Goal: Task Accomplishment & Management: Manage account settings

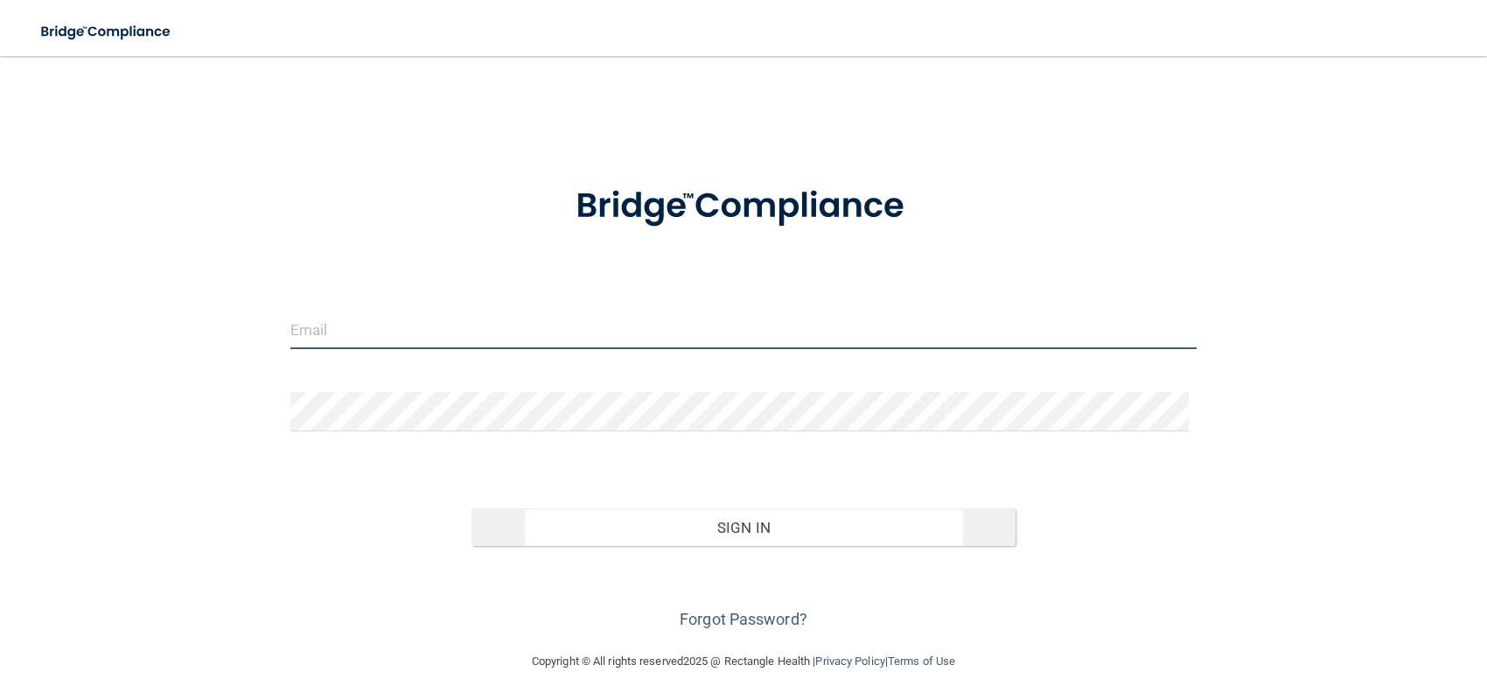
type input "[EMAIL_ADDRESS][DOMAIN_NAME]"
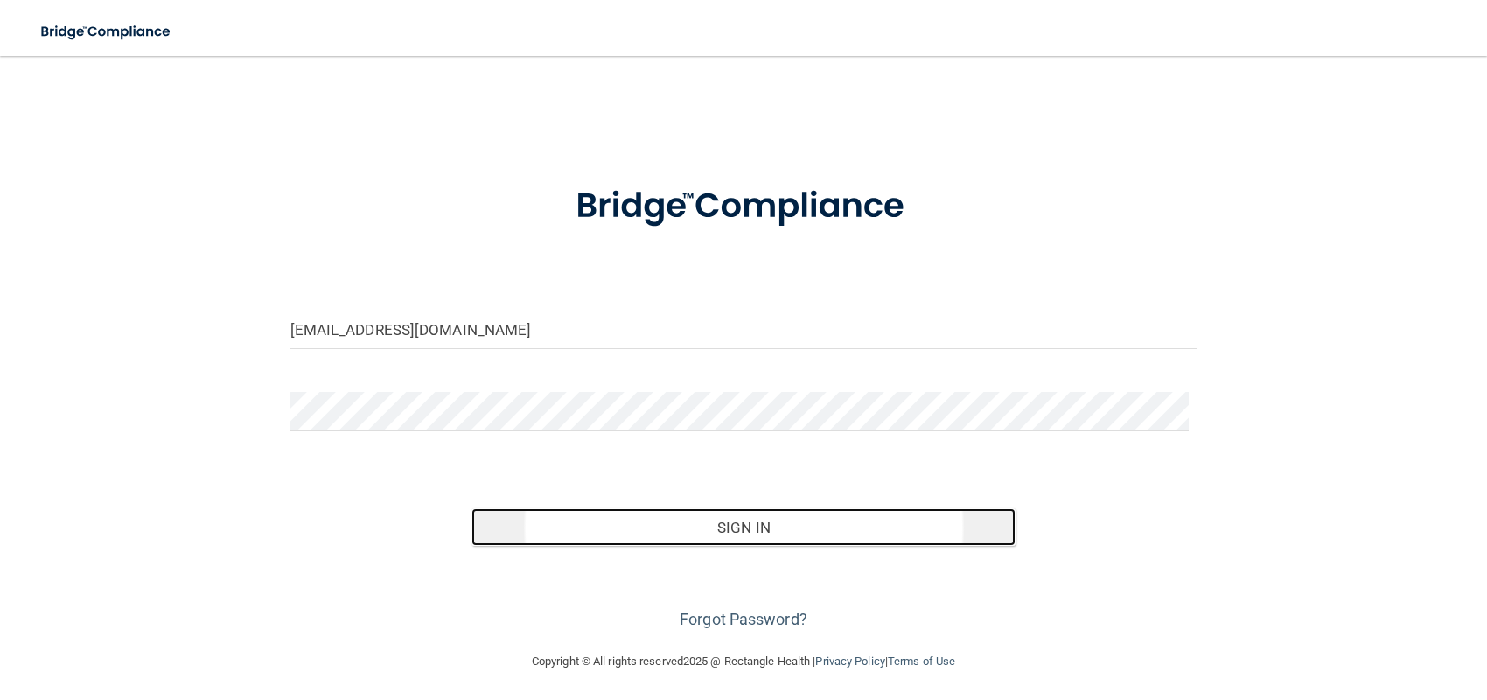
click at [753, 527] on button "Sign In" at bounding box center [743, 527] width 544 height 38
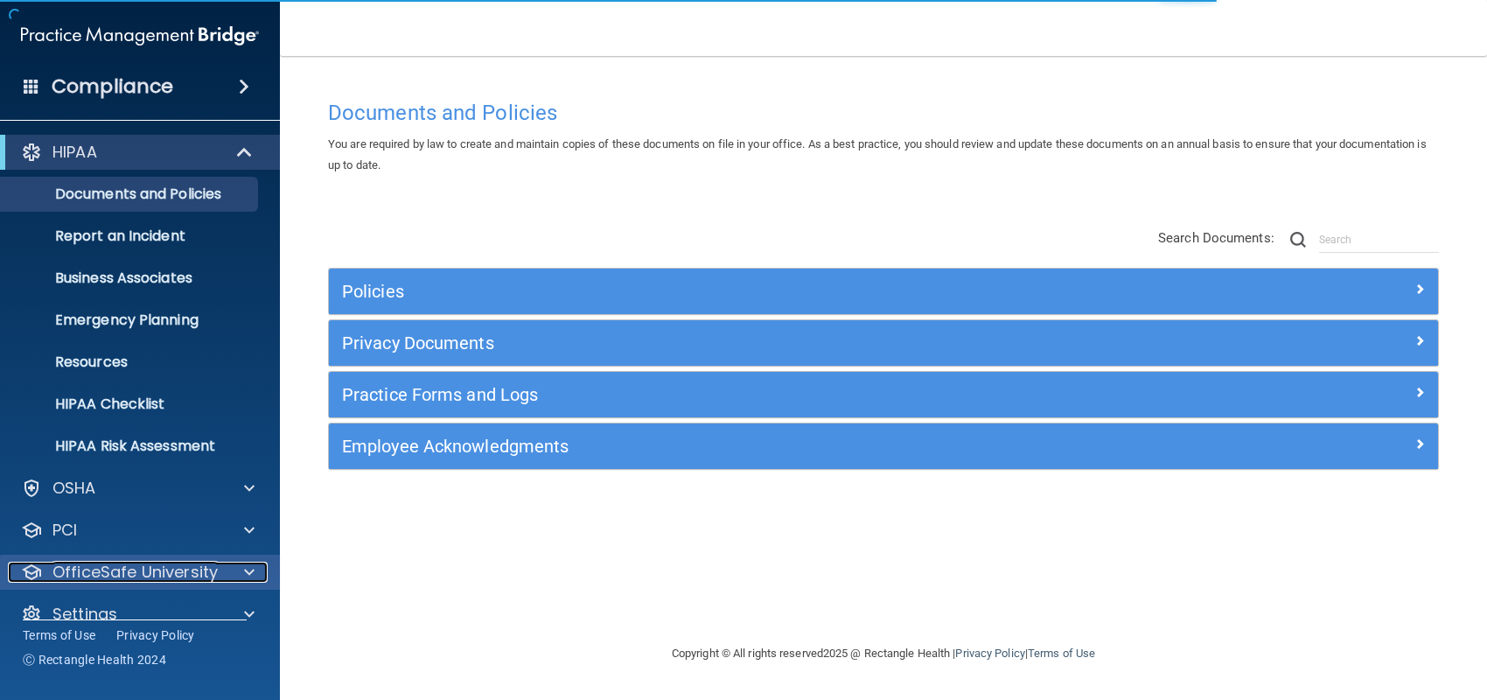
click at [201, 579] on p "OfficeSafe University" at bounding box center [134, 572] width 165 height 21
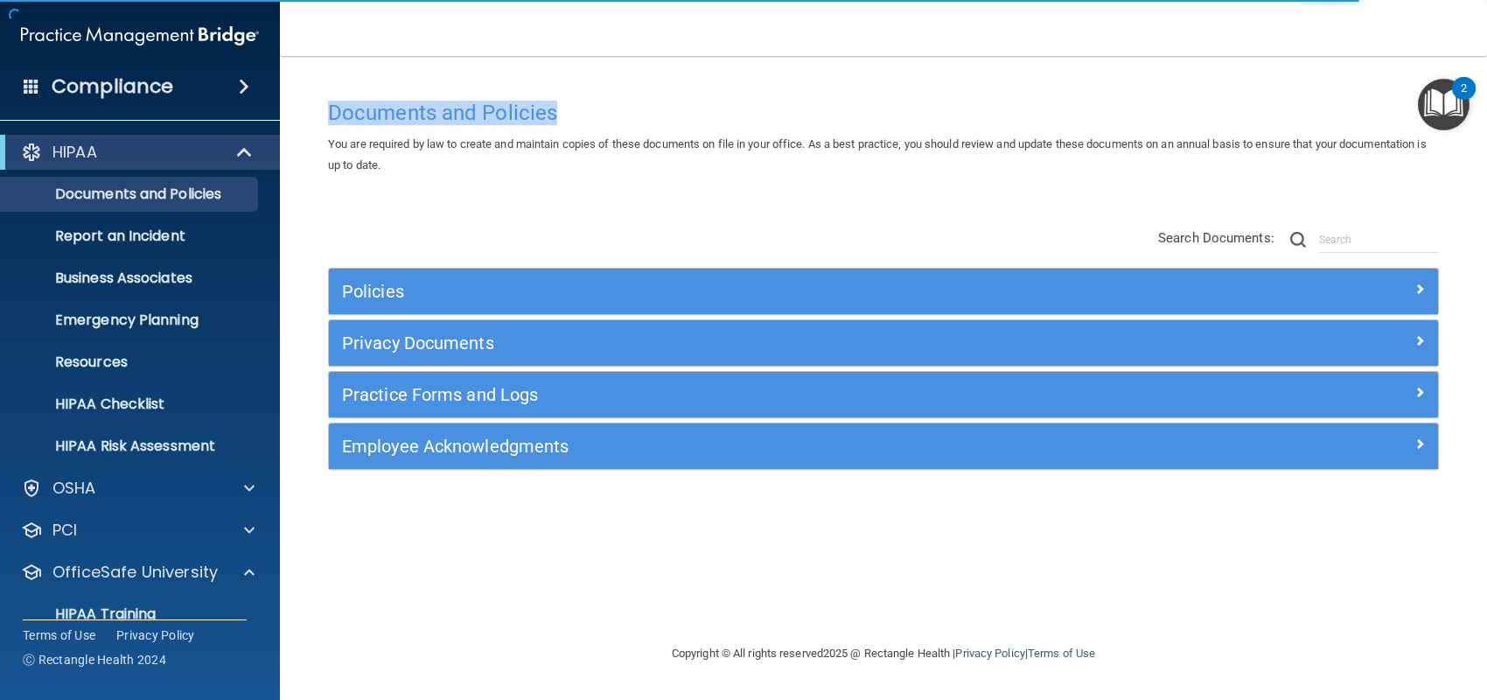
drag, startPoint x: 1484, startPoint y: 8, endPoint x: 1484, endPoint y: 121, distance: 112.8
click at [1483, 122] on div "Toggle navigation Christy Congdon merrydentalmanager@gmail.com Manage My Enterp…" at bounding box center [883, 350] width 1207 height 700
drag, startPoint x: 1485, startPoint y: 250, endPoint x: 1223, endPoint y: 435, distance: 320.8
click at [1475, 325] on main "Documents and Policies You are required by law to create and maintain copies of…" at bounding box center [883, 378] width 1207 height 644
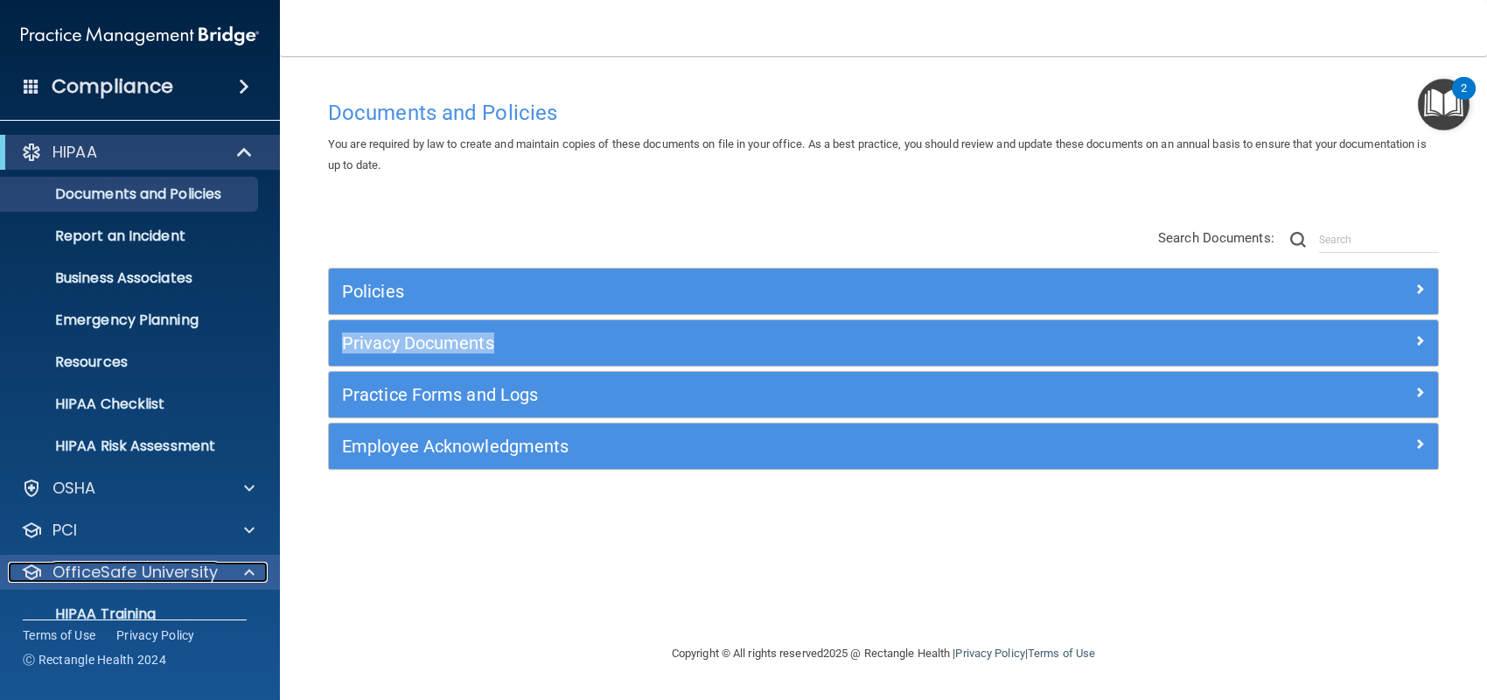
click at [146, 576] on p "OfficeSafe University" at bounding box center [134, 572] width 165 height 21
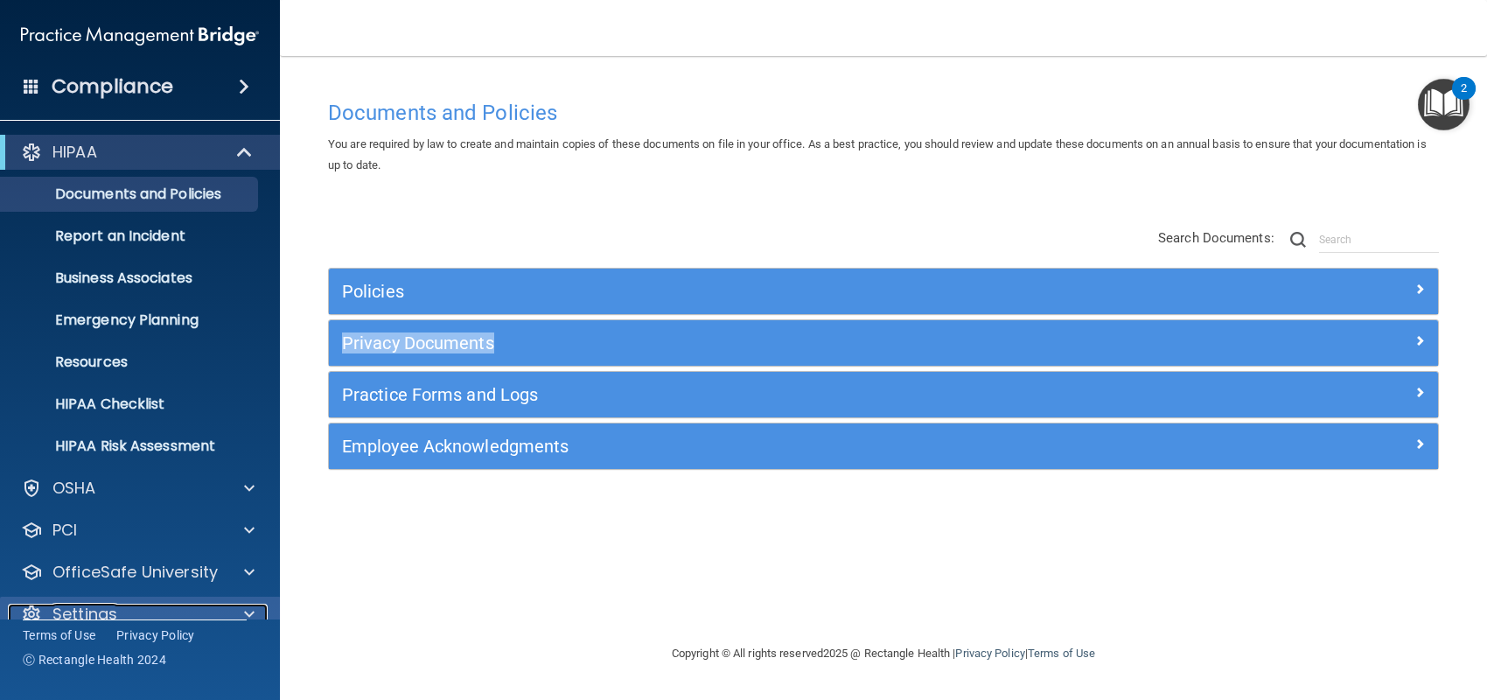
click at [245, 611] on span at bounding box center [249, 614] width 10 height 21
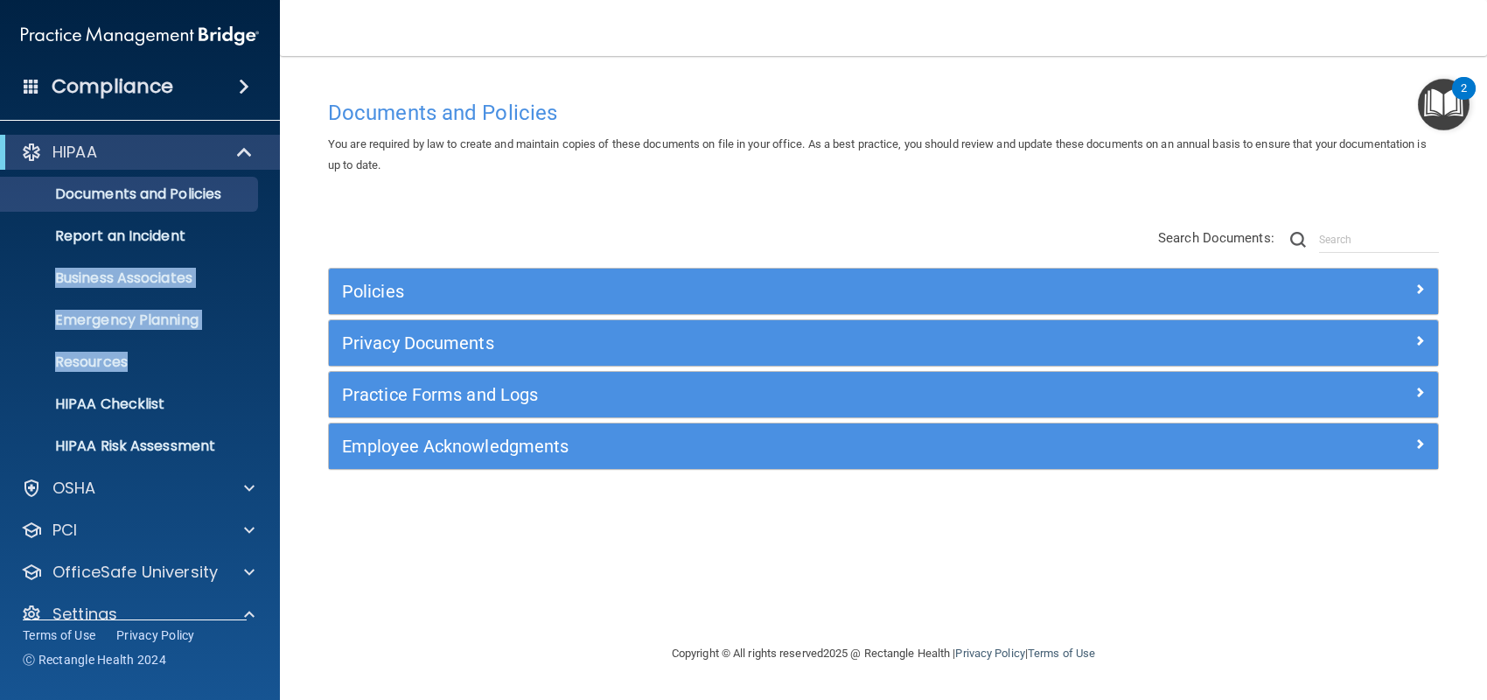
drag, startPoint x: 276, startPoint y: 250, endPoint x: 276, endPoint y: 381, distance: 131.2
click at [276, 381] on ul "Documents and Policies Report an Incident Business Associates Emergency Plannin…" at bounding box center [141, 317] width 317 height 294
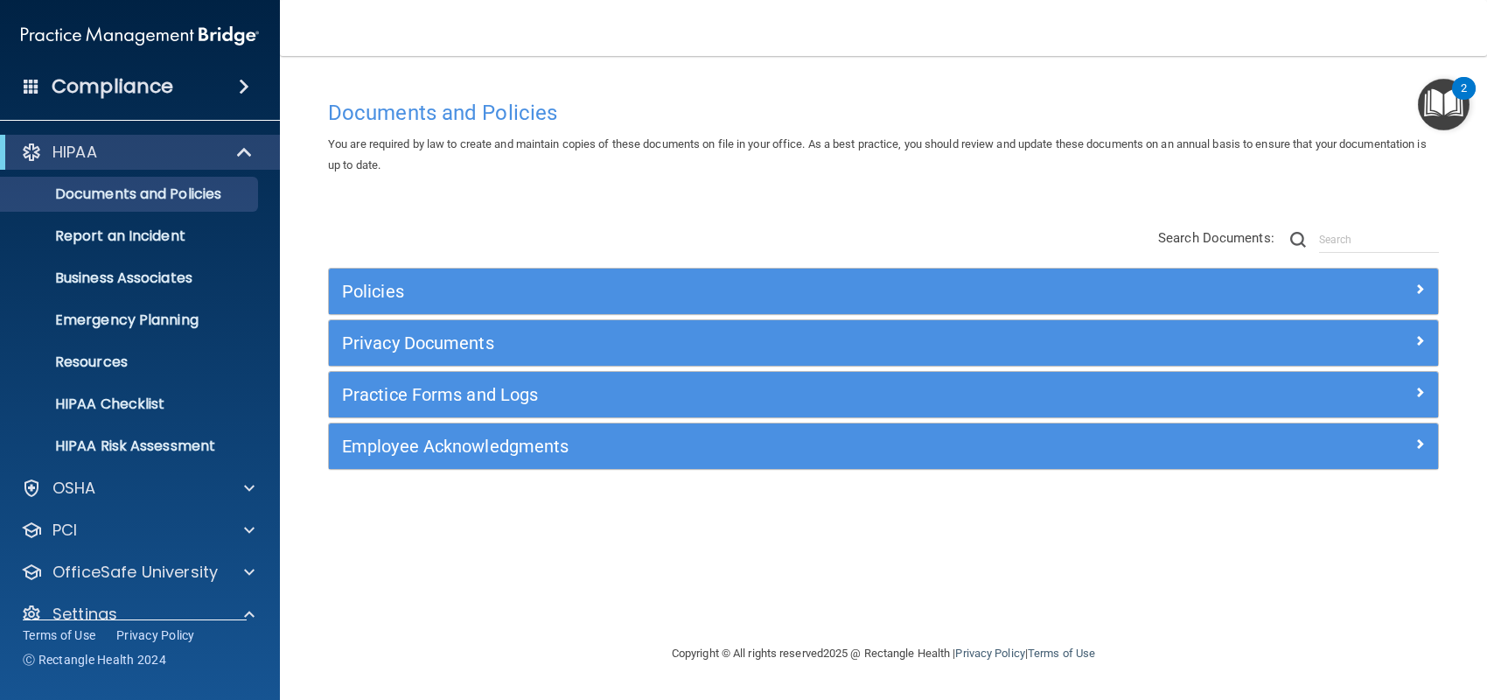
click at [366, 625] on footer "Copyright © All rights reserved 2025 @ Rectangle Health | Privacy Policy | Term…" at bounding box center [883, 653] width 1137 height 57
click at [244, 576] on span at bounding box center [249, 572] width 10 height 21
click at [284, 453] on main "Documents and Policies You are required by law to create and maintain copies of…" at bounding box center [883, 378] width 1207 height 644
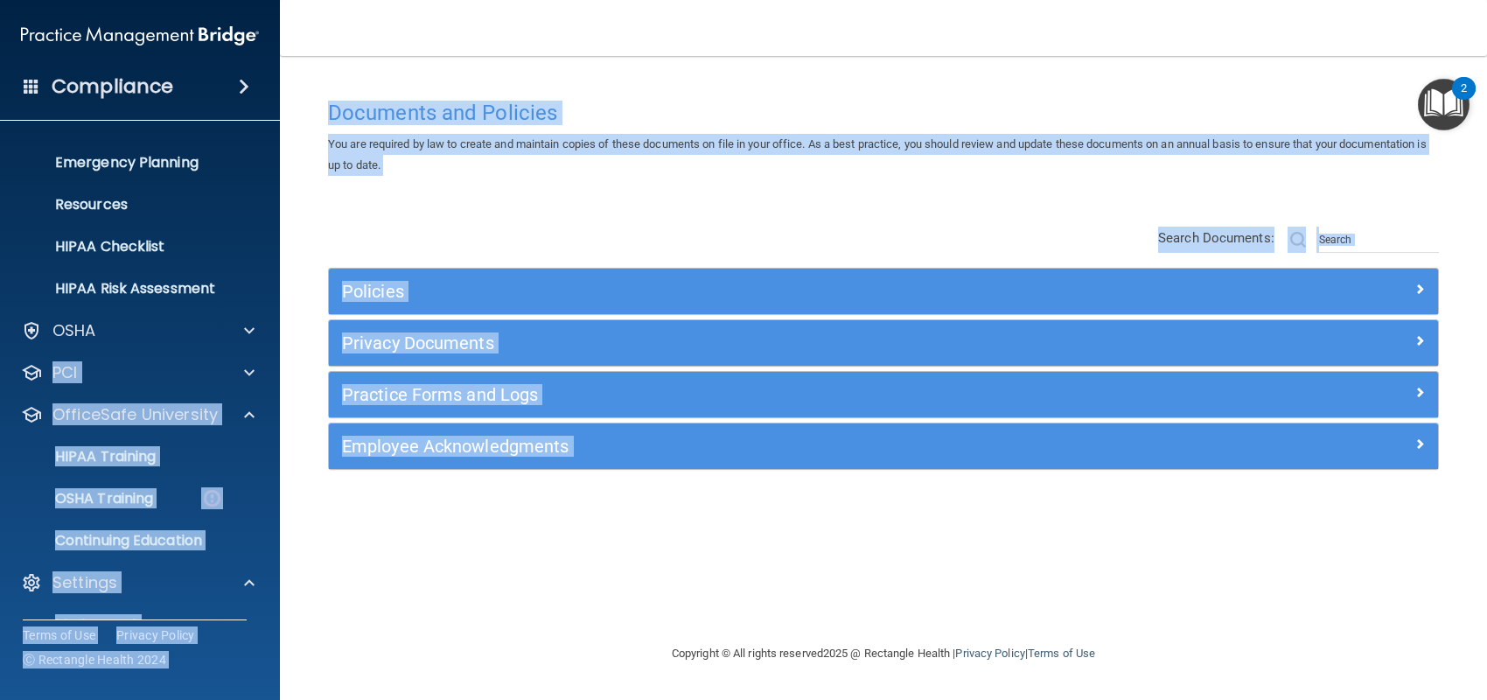
scroll to position [318, 0]
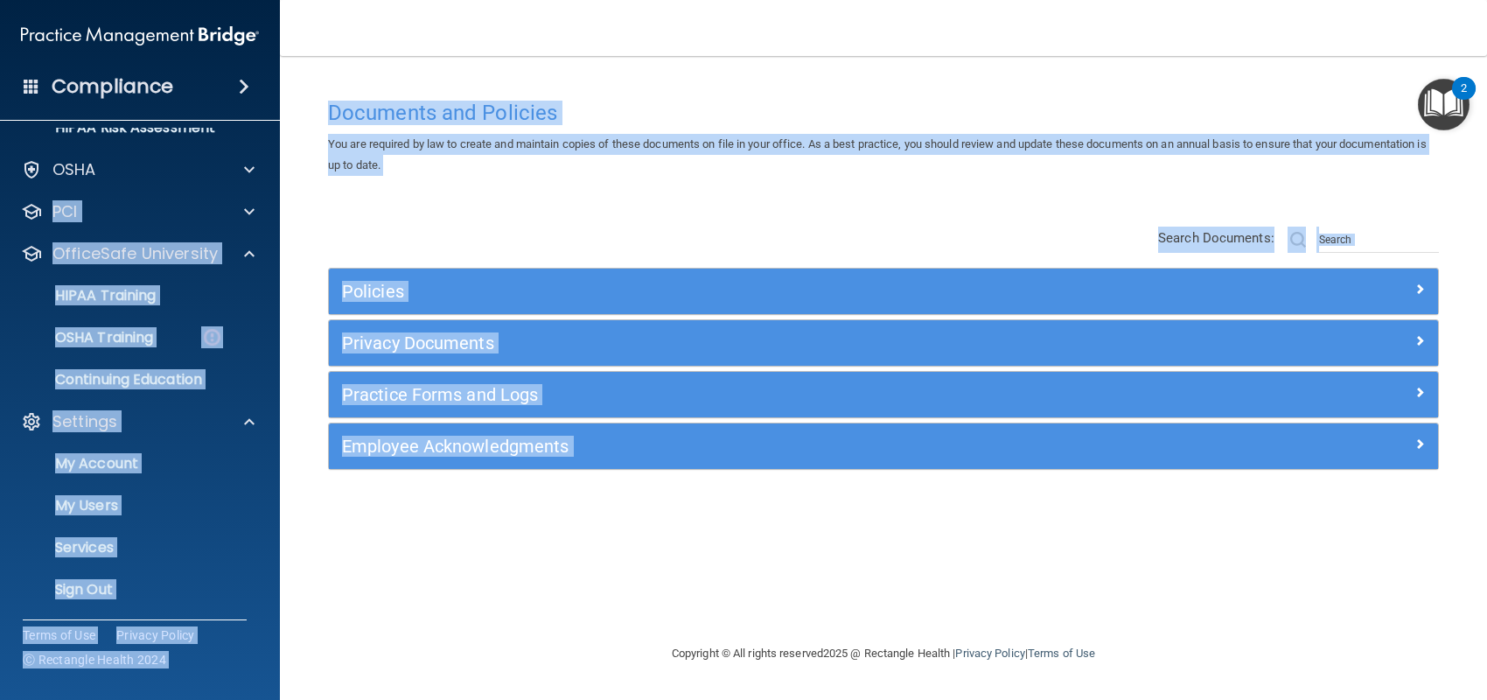
drag, startPoint x: 277, startPoint y: 466, endPoint x: 295, endPoint y: 641, distance: 175.8
click at [295, 641] on div "Compliance HIPAA Documents and Policies Report an Incident Business Associates …" at bounding box center [743, 350] width 1487 height 700
click at [214, 540] on p "Services" at bounding box center [130, 547] width 239 height 17
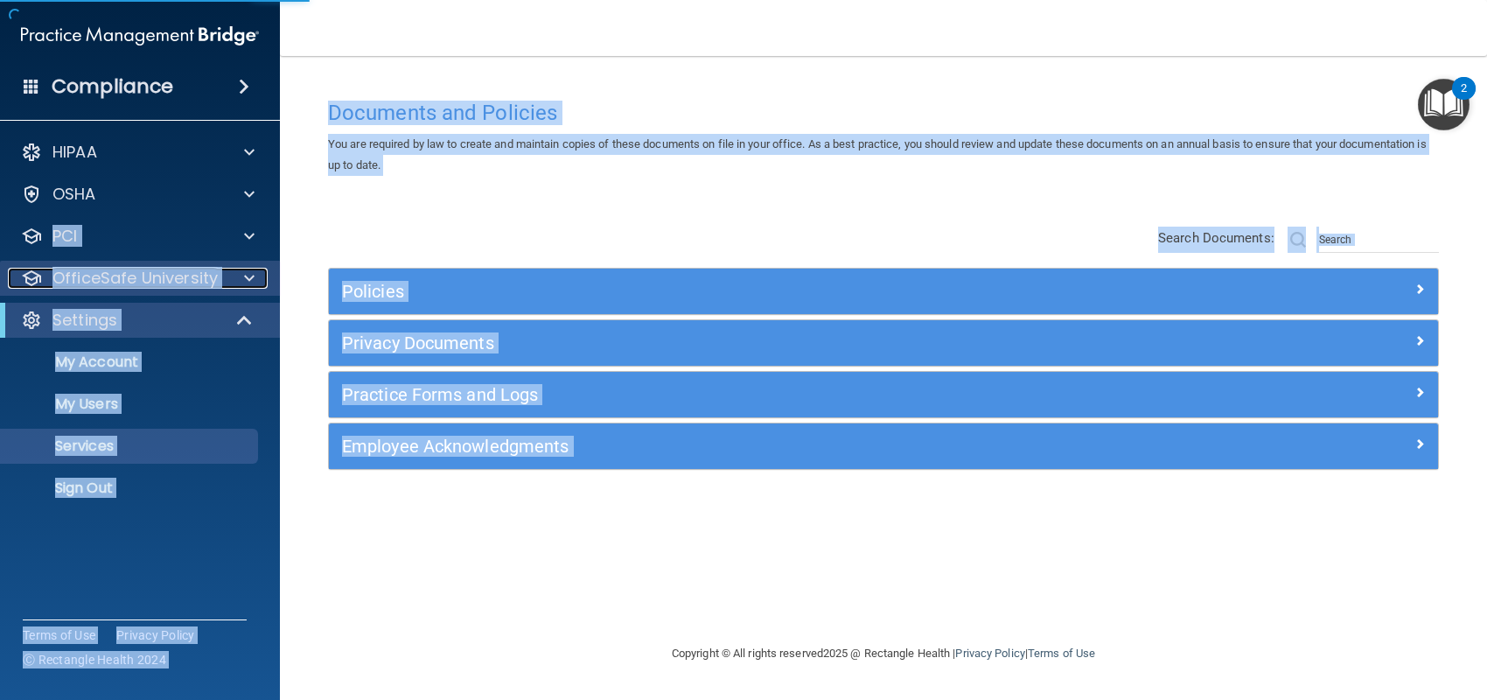
click at [241, 285] on div at bounding box center [247, 278] width 44 height 21
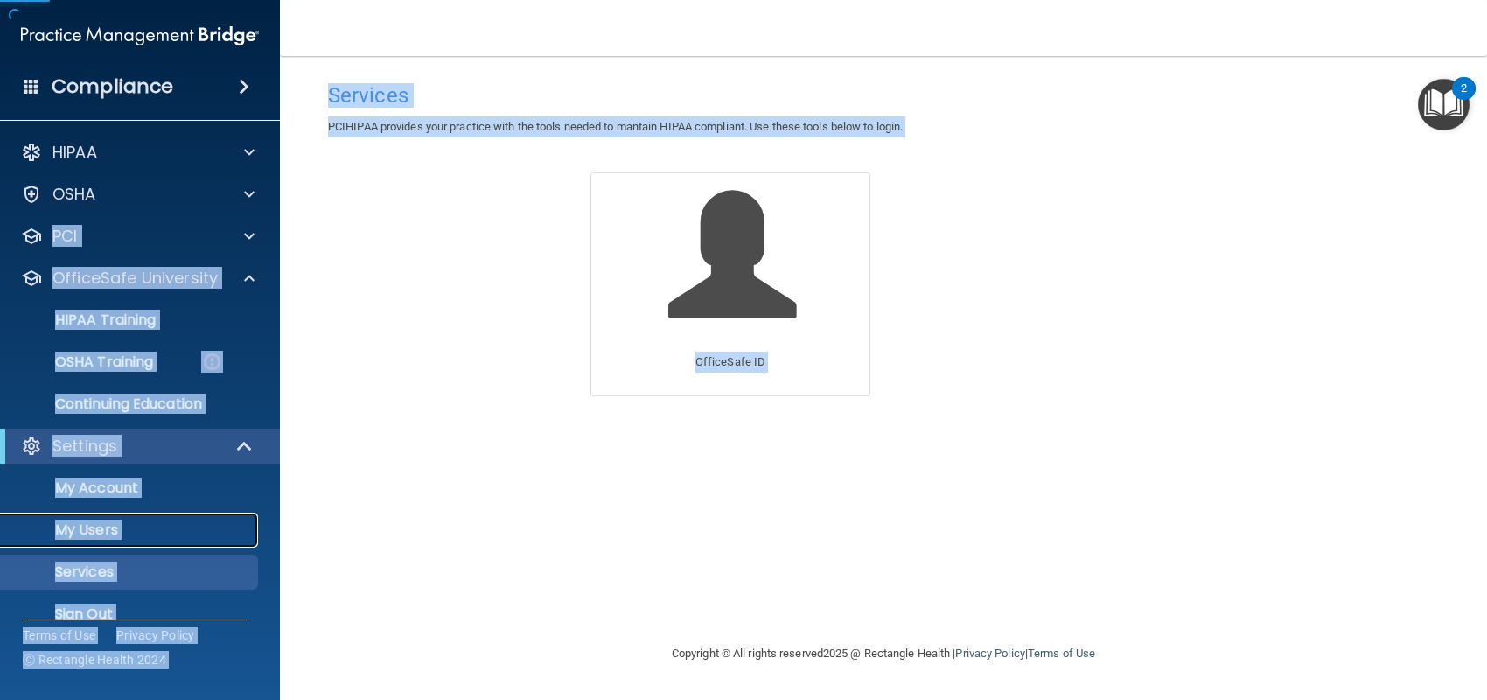
click at [79, 527] on p "My Users" at bounding box center [130, 529] width 239 height 17
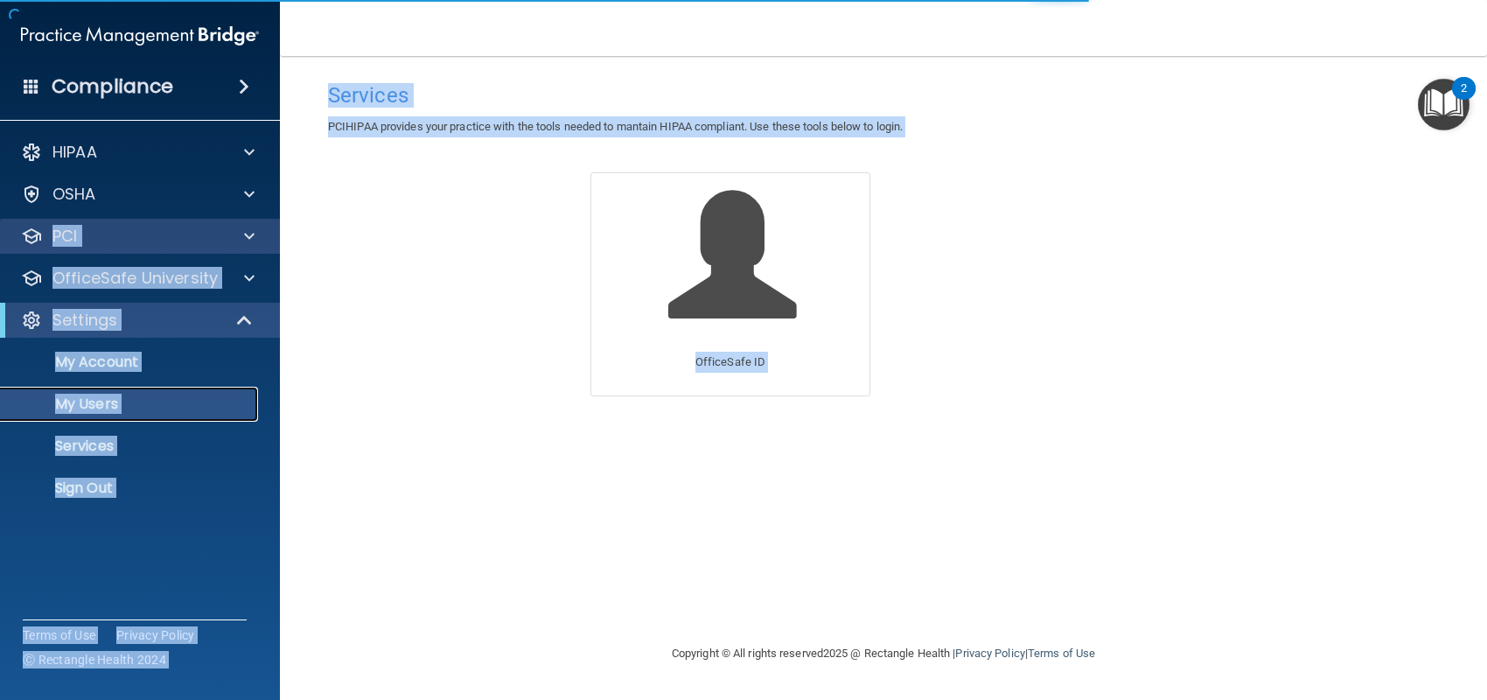
select select "20"
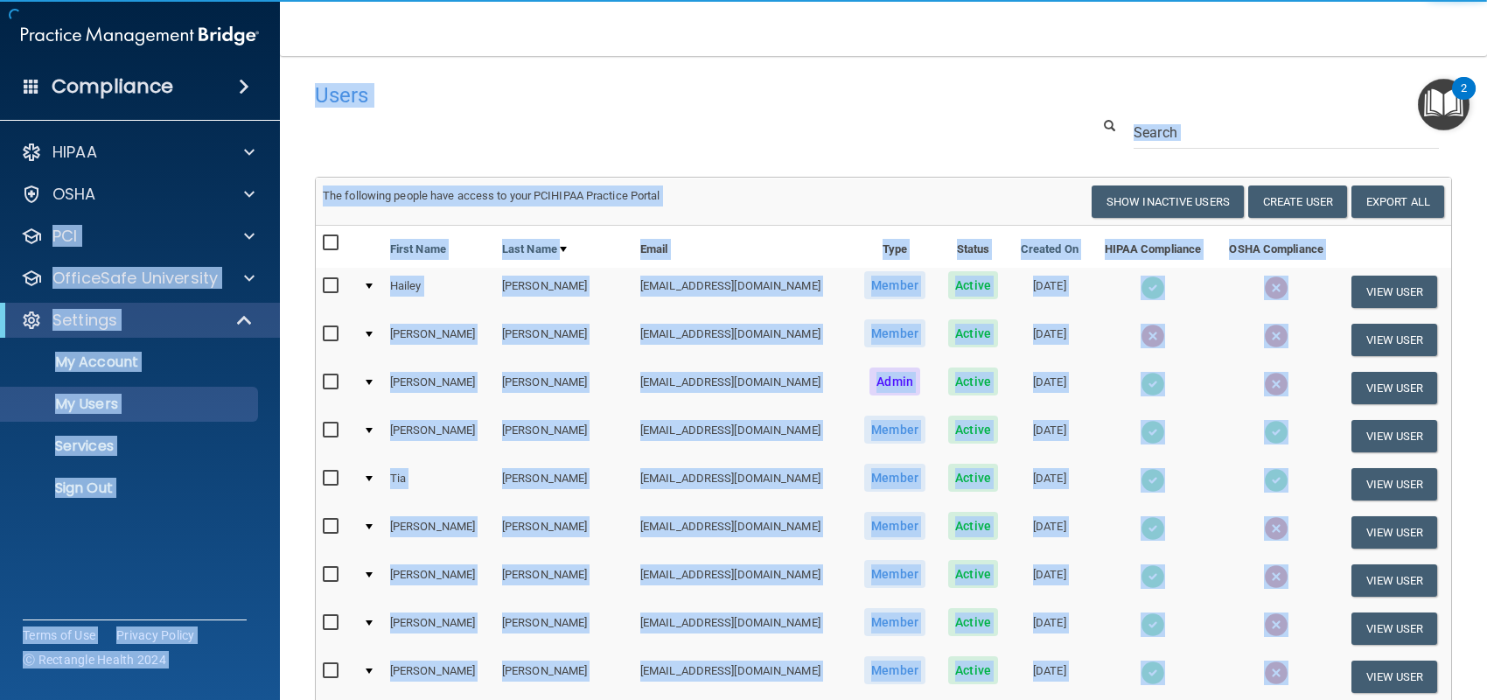
click at [490, 103] on h4 "Users" at bounding box center [641, 95] width 653 height 23
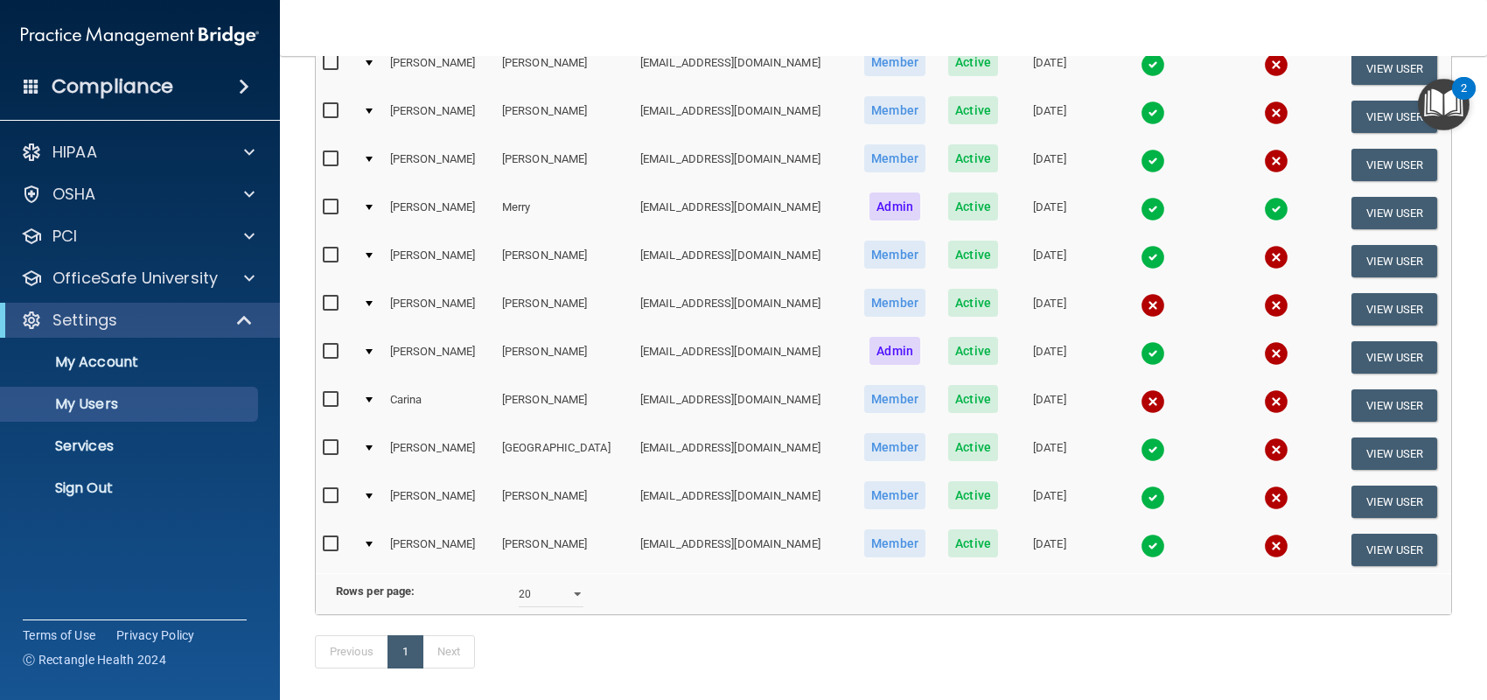
scroll to position [508, 0]
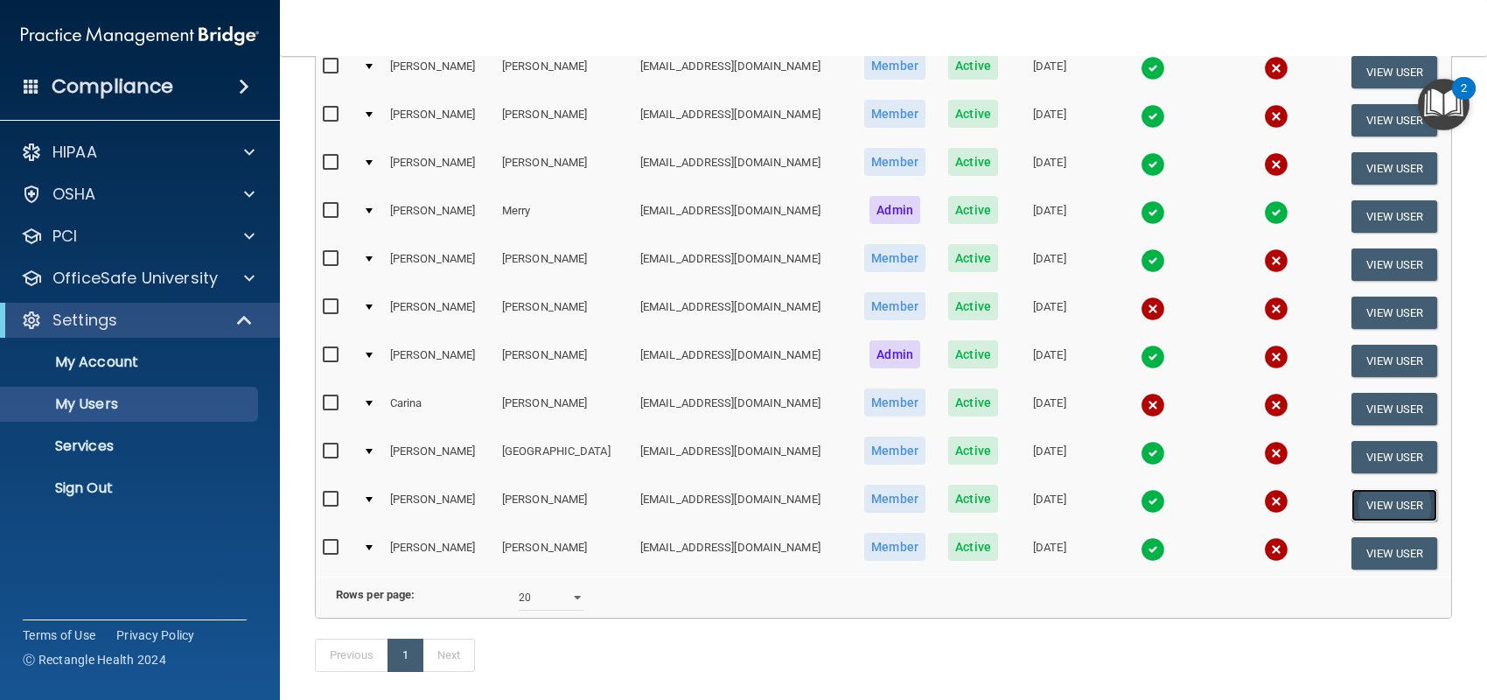
click at [1362, 497] on button "View User" at bounding box center [1394, 505] width 87 height 32
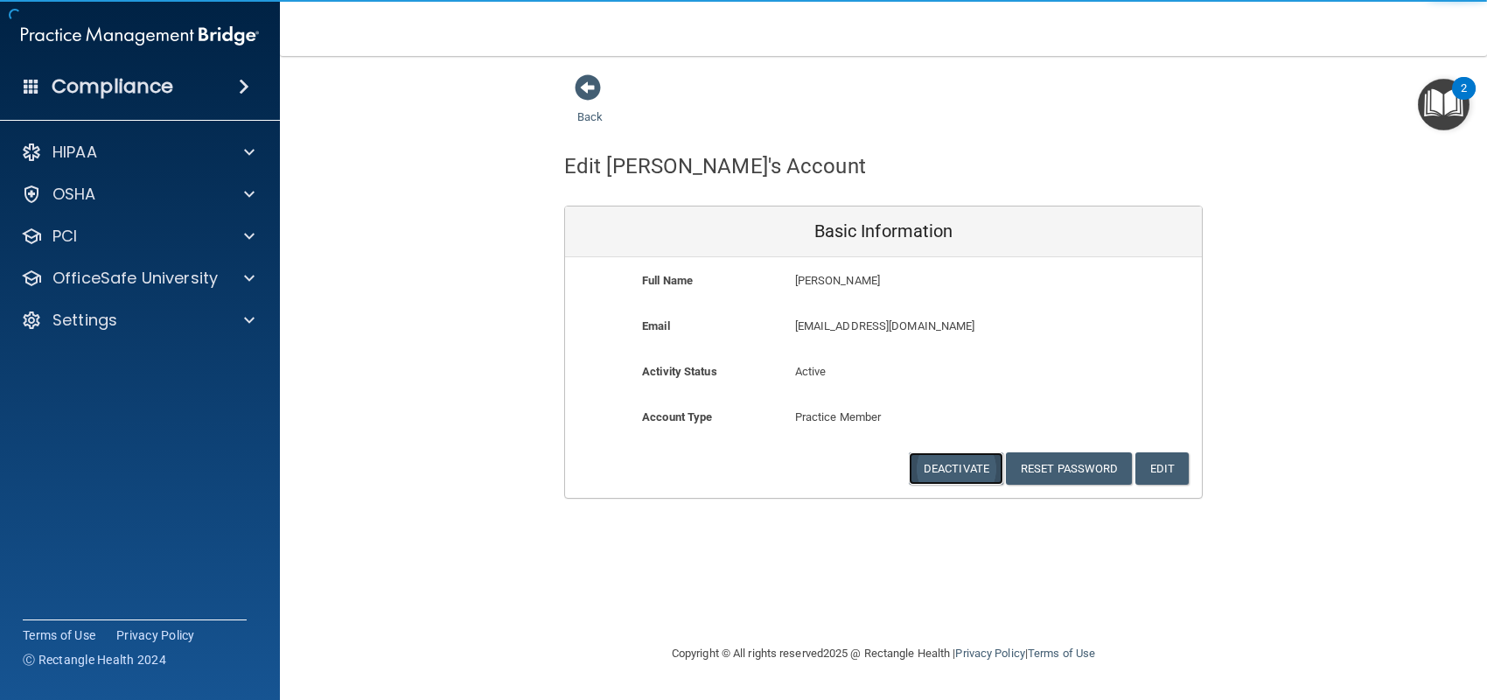
click at [973, 471] on button "Deactivate" at bounding box center [956, 468] width 94 height 32
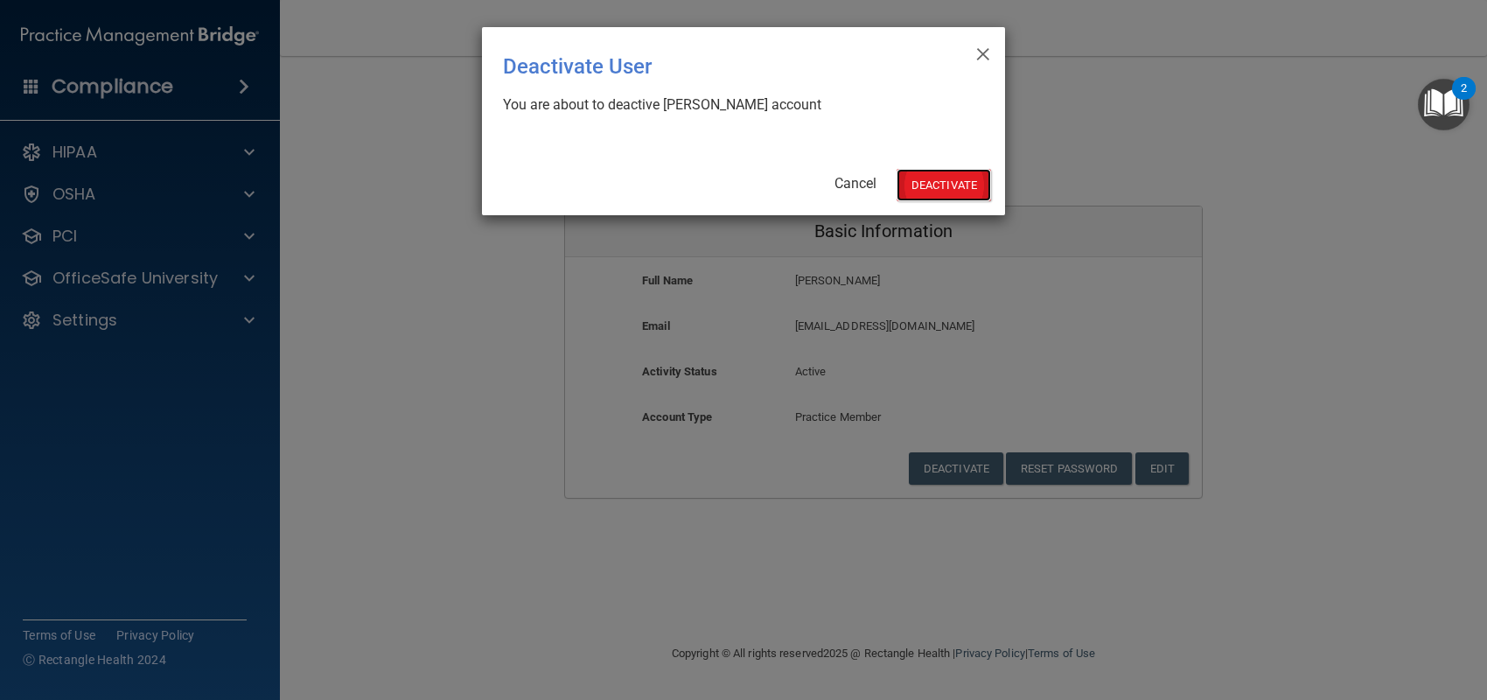
click at [911, 195] on button "Deactivate" at bounding box center [944, 185] width 94 height 32
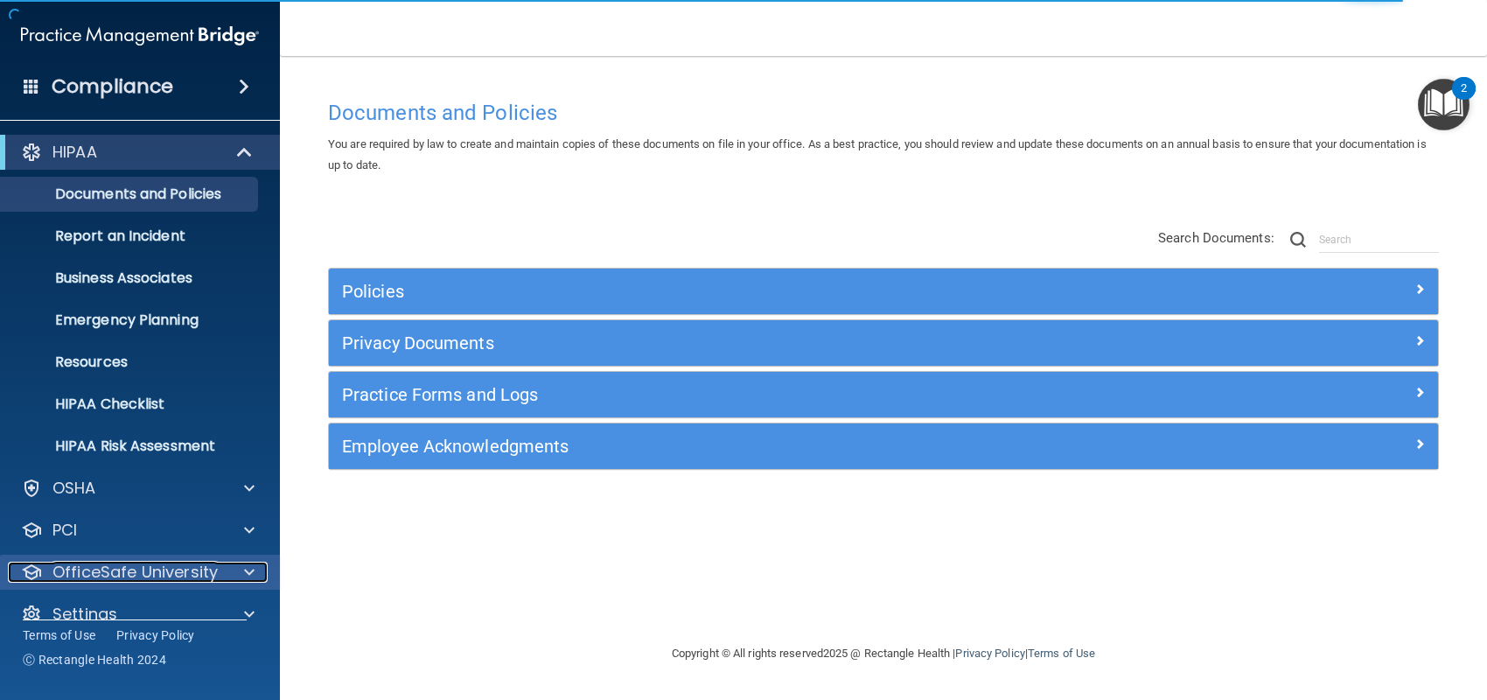
click at [114, 569] on p "OfficeSafe University" at bounding box center [134, 572] width 165 height 21
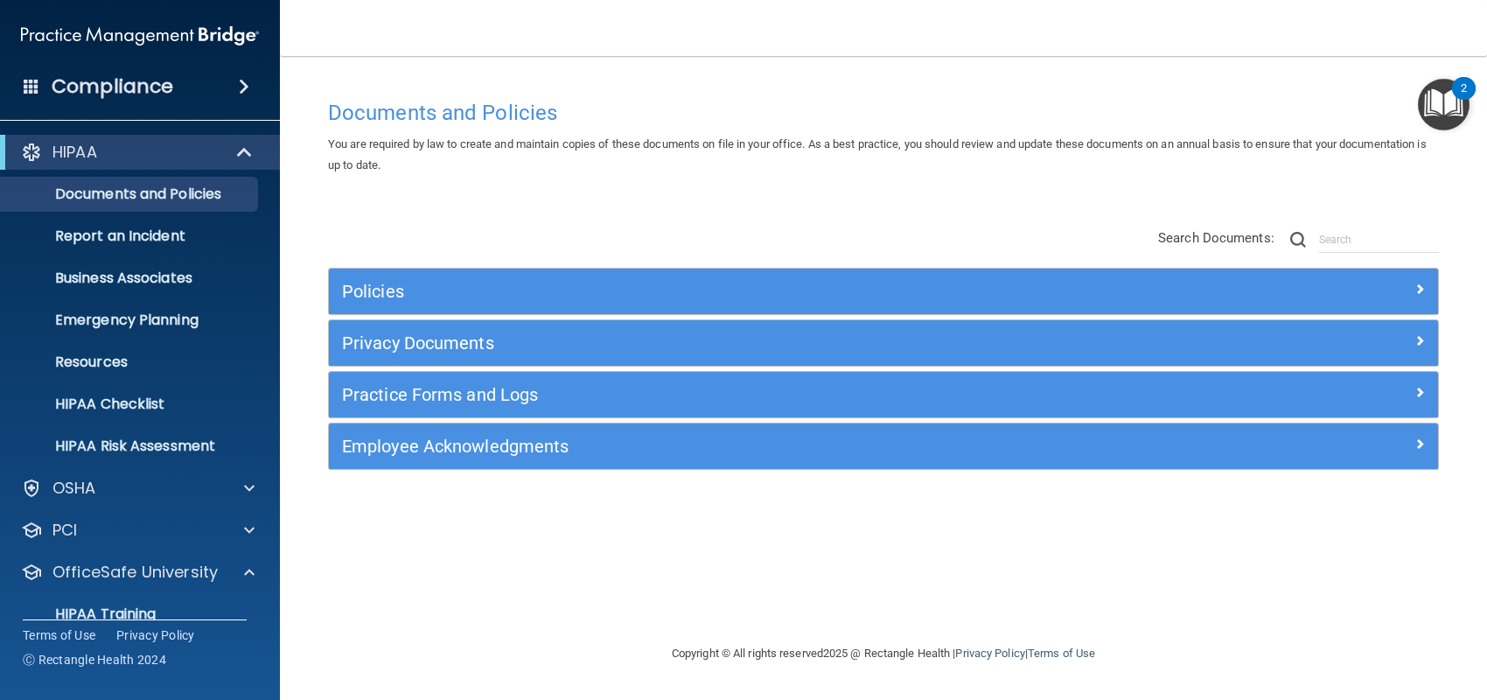
drag, startPoint x: 272, startPoint y: 425, endPoint x: 269, endPoint y: 459, distance: 34.3
click at [269, 459] on ul "Documents and Policies Report an Incident Business Associates Emergency Plannin…" at bounding box center [141, 317] width 317 height 294
drag, startPoint x: 272, startPoint y: 452, endPoint x: 273, endPoint y: 517, distance: 64.7
click at [273, 517] on div "HIPAA Documents and Policies Report an Incident Business Associates Emergency P…" at bounding box center [140, 450] width 281 height 644
drag, startPoint x: 283, startPoint y: 492, endPoint x: 281, endPoint y: 576, distance: 83.1
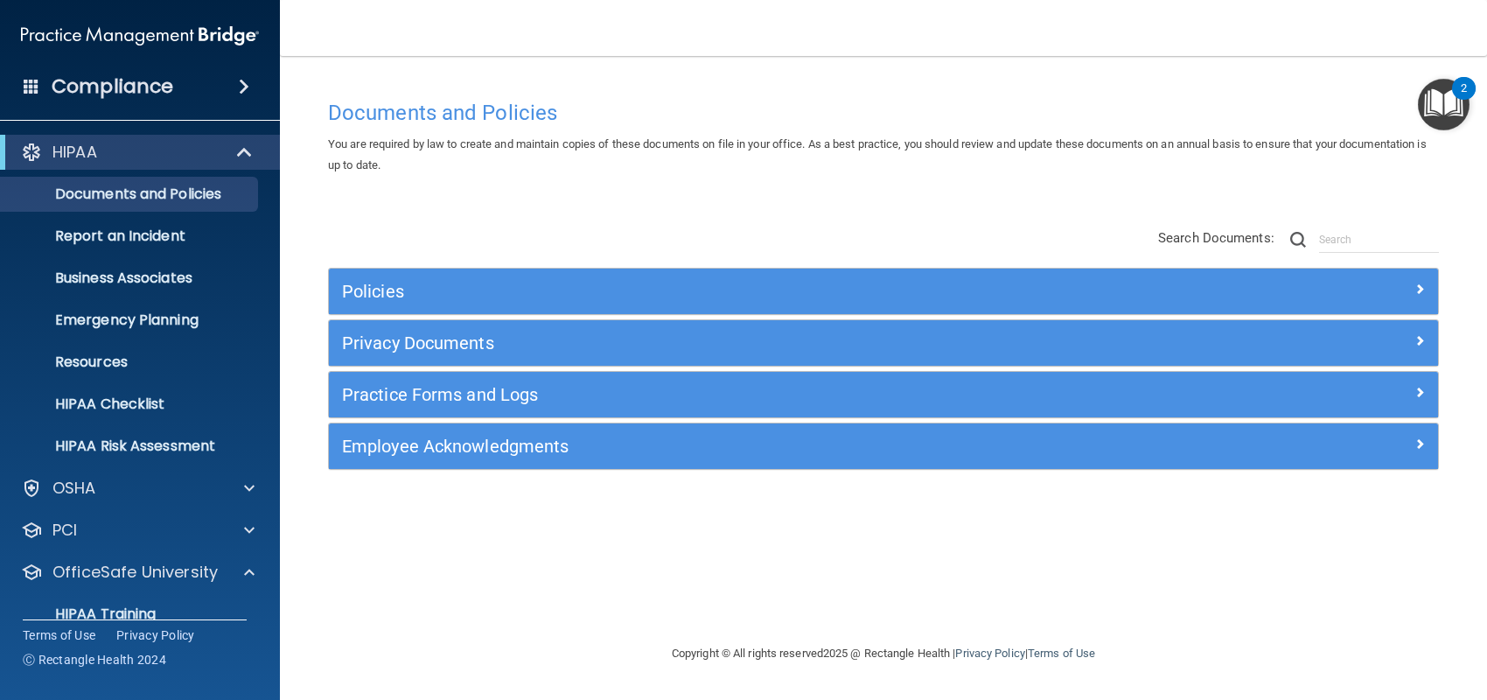
click at [281, 576] on main "Documents and Policies You are required by law to create and maintain copies of…" at bounding box center [883, 378] width 1207 height 644
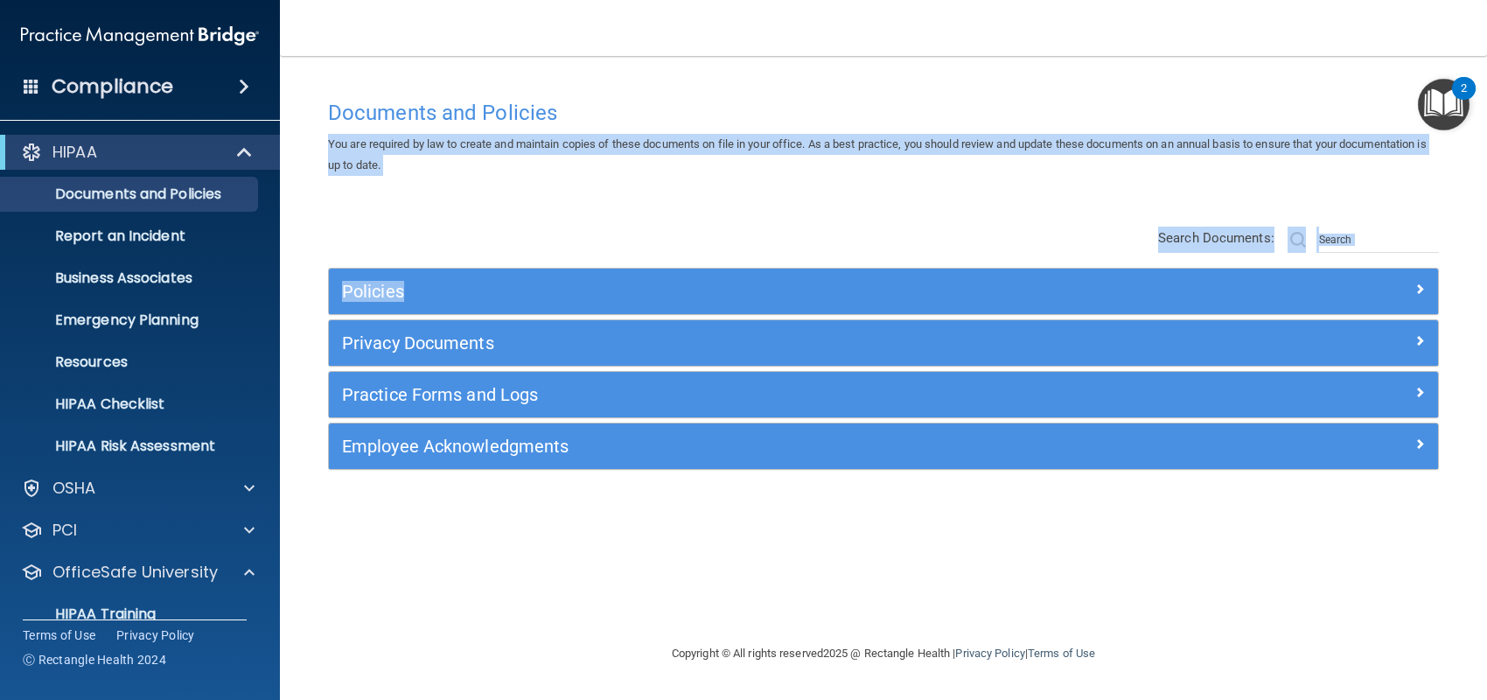
drag, startPoint x: 1483, startPoint y: 99, endPoint x: 1481, endPoint y: 197, distance: 98.0
click at [1479, 225] on main "Documents and Policies You are required by law to create and maintain copies of…" at bounding box center [883, 378] width 1207 height 644
click at [1480, 197] on main "Documents and Policies You are required by law to create and maintain copies of…" at bounding box center [883, 378] width 1207 height 644
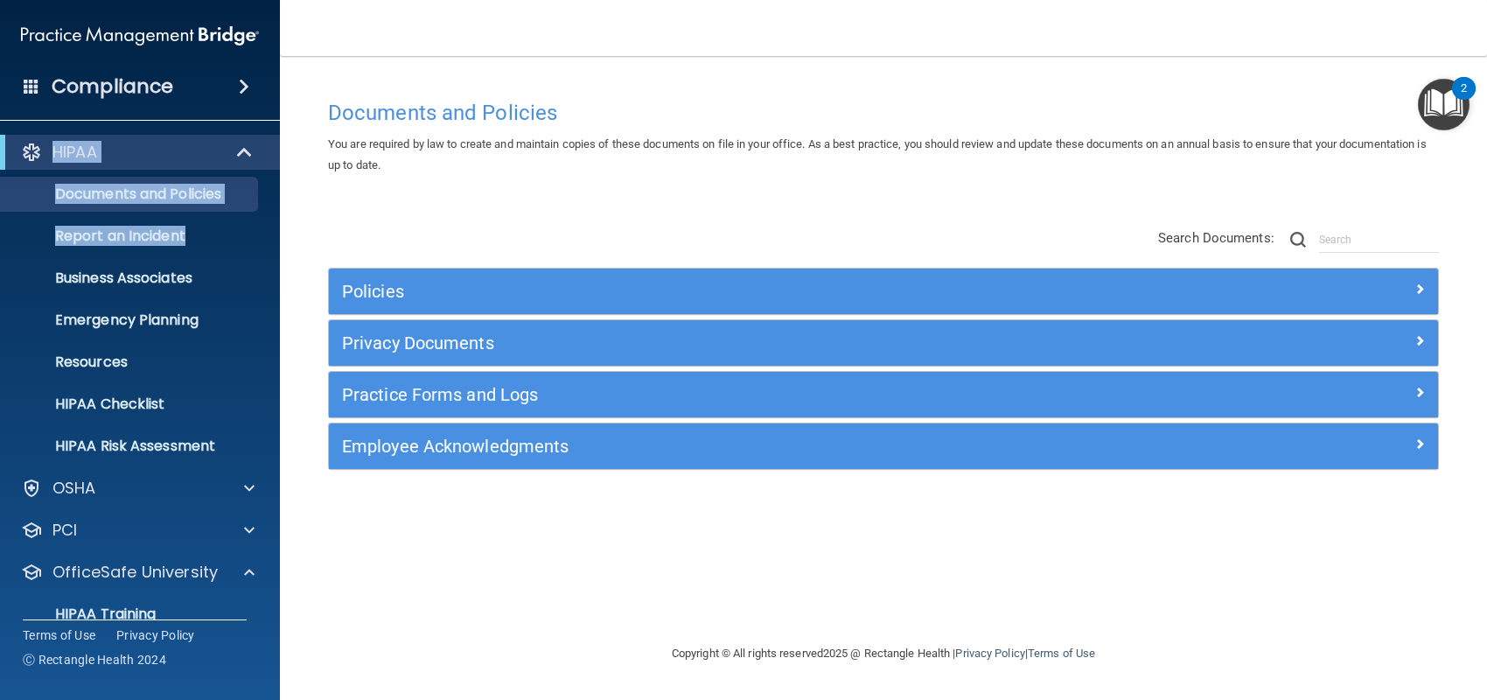
drag, startPoint x: 279, startPoint y: 87, endPoint x: 276, endPoint y: 226, distance: 138.2
click at [276, 232] on div "Compliance HIPAA Documents and Policies Report an Incident Business Associates …" at bounding box center [140, 350] width 280 height 700
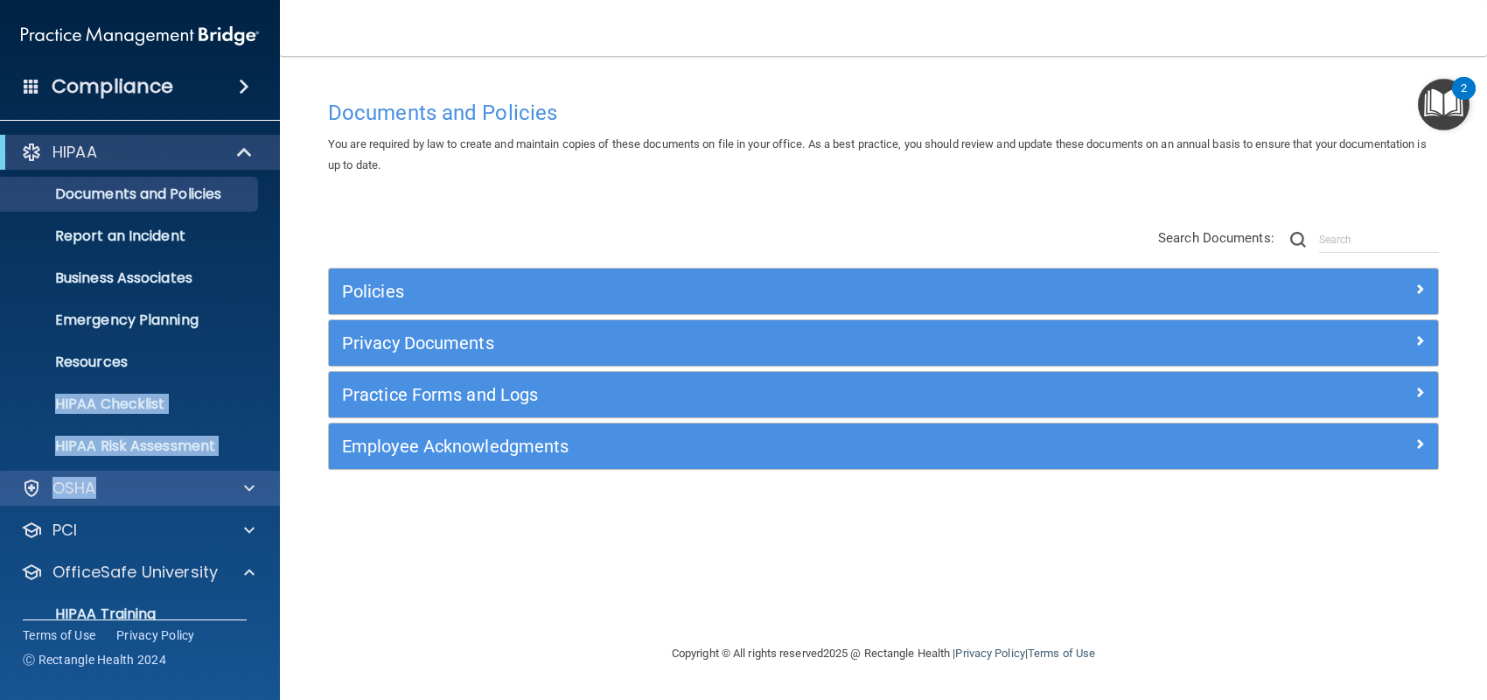
drag, startPoint x: 276, startPoint y: 374, endPoint x: 276, endPoint y: 481, distance: 107.6
click at [275, 491] on div "HIPAA Documents and Policies Report an Incident Business Associates Emergency P…" at bounding box center [140, 450] width 281 height 644
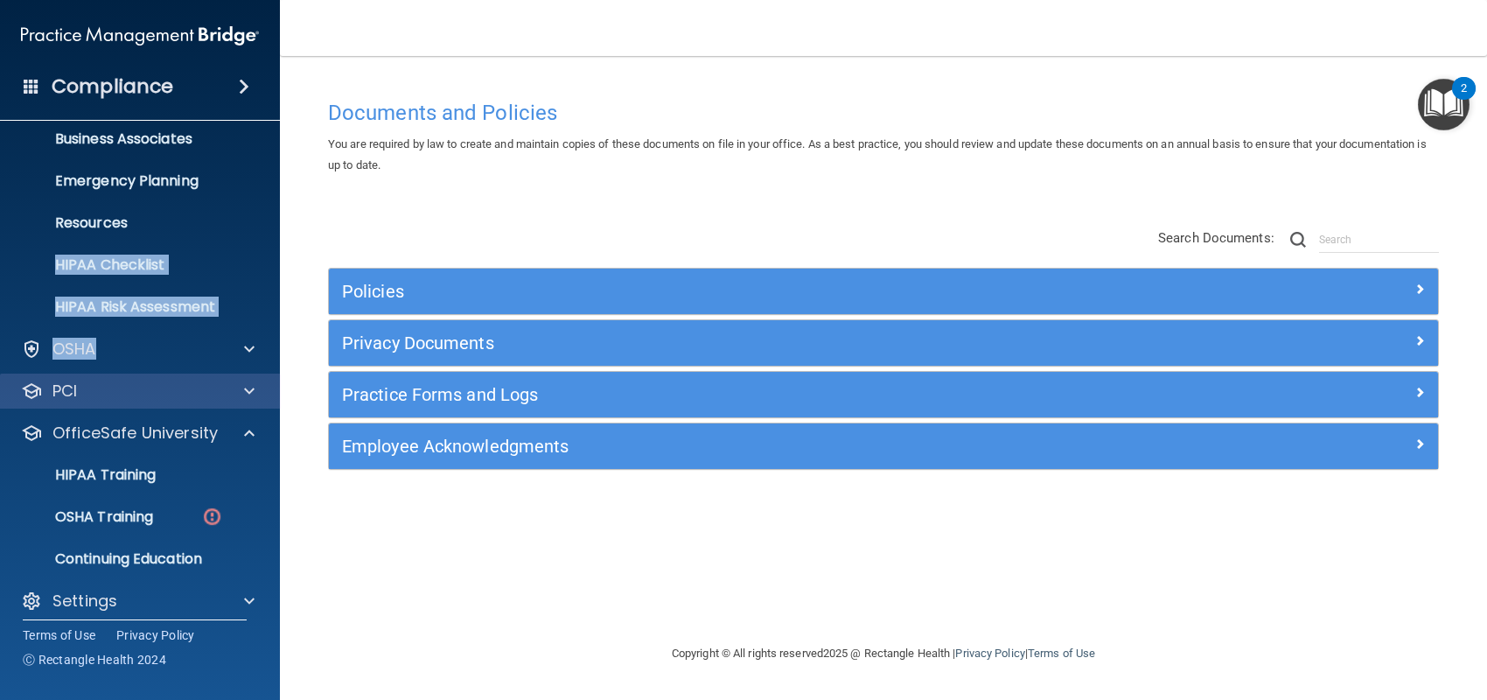
scroll to position [151, 0]
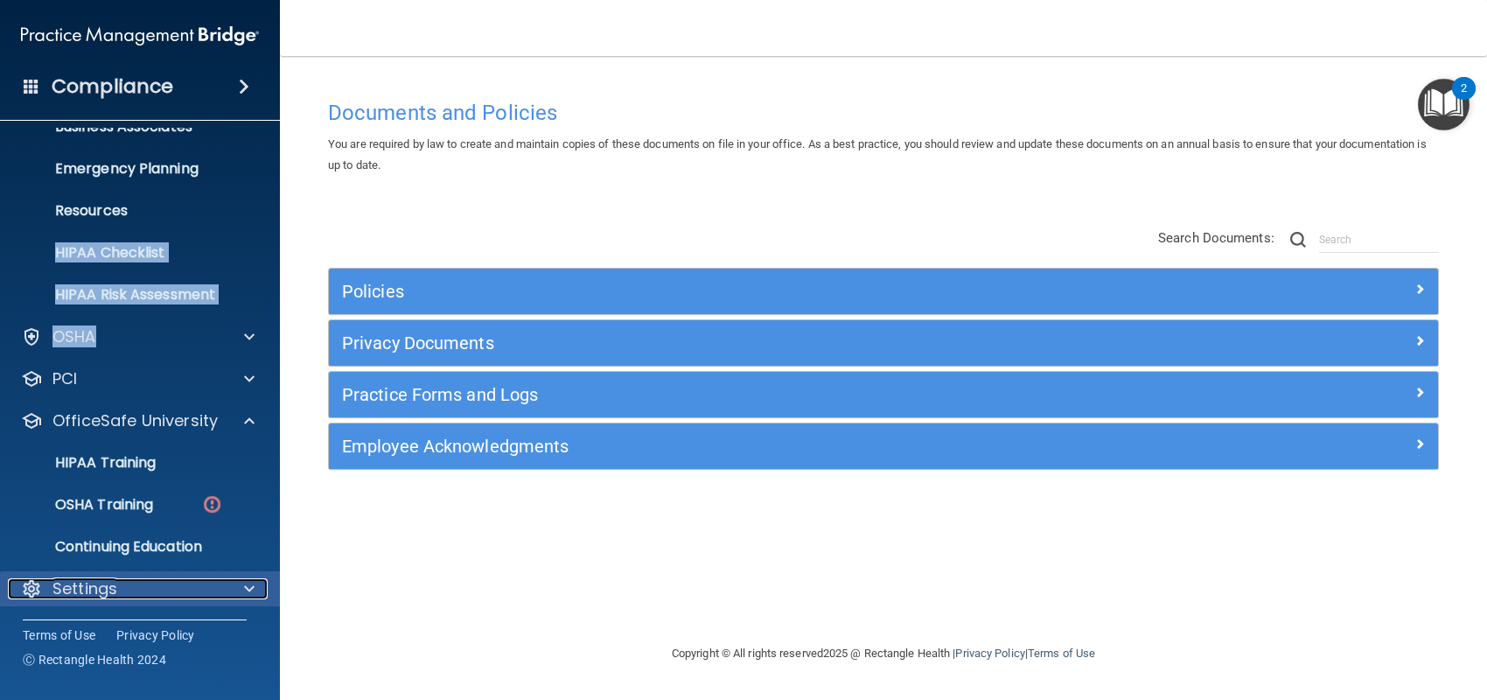
click at [248, 583] on span at bounding box center [249, 588] width 10 height 21
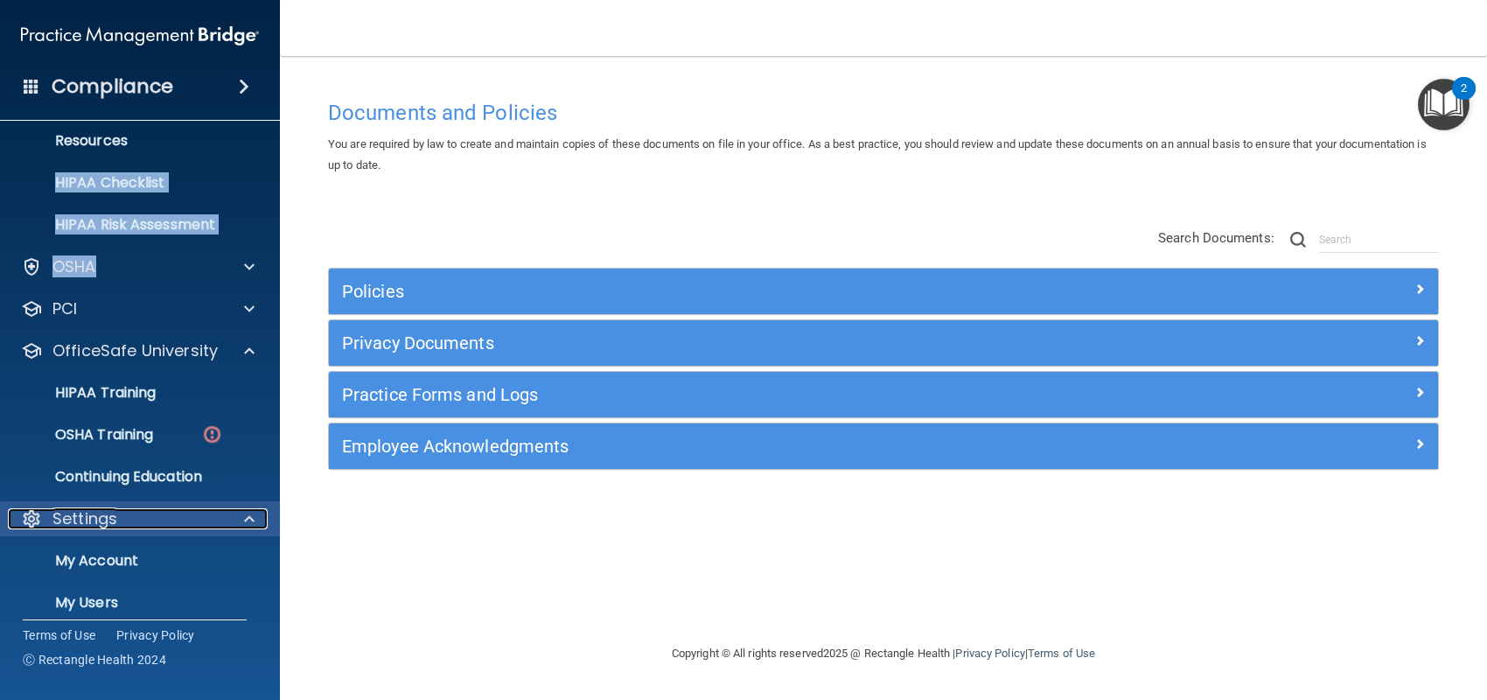
scroll to position [255, 0]
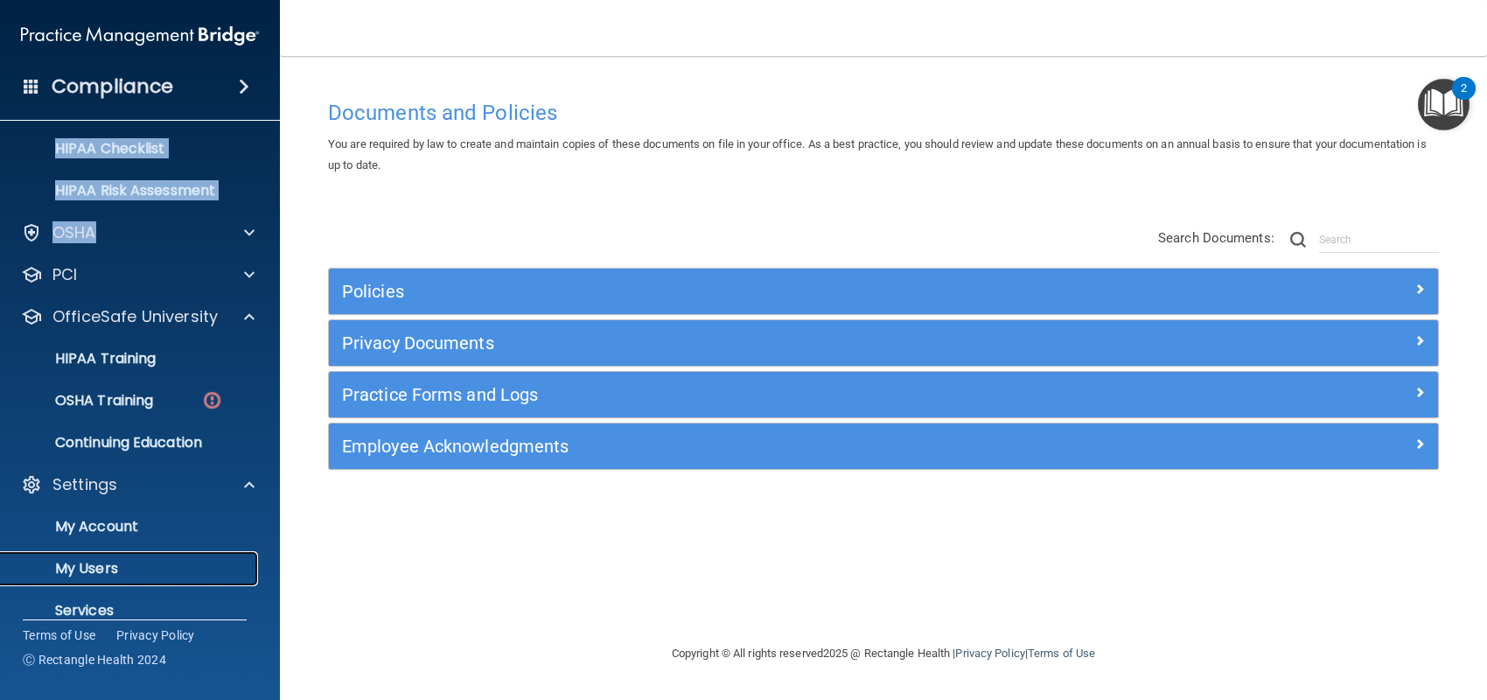
click at [154, 555] on link "My Users" at bounding box center [121, 568] width 276 height 35
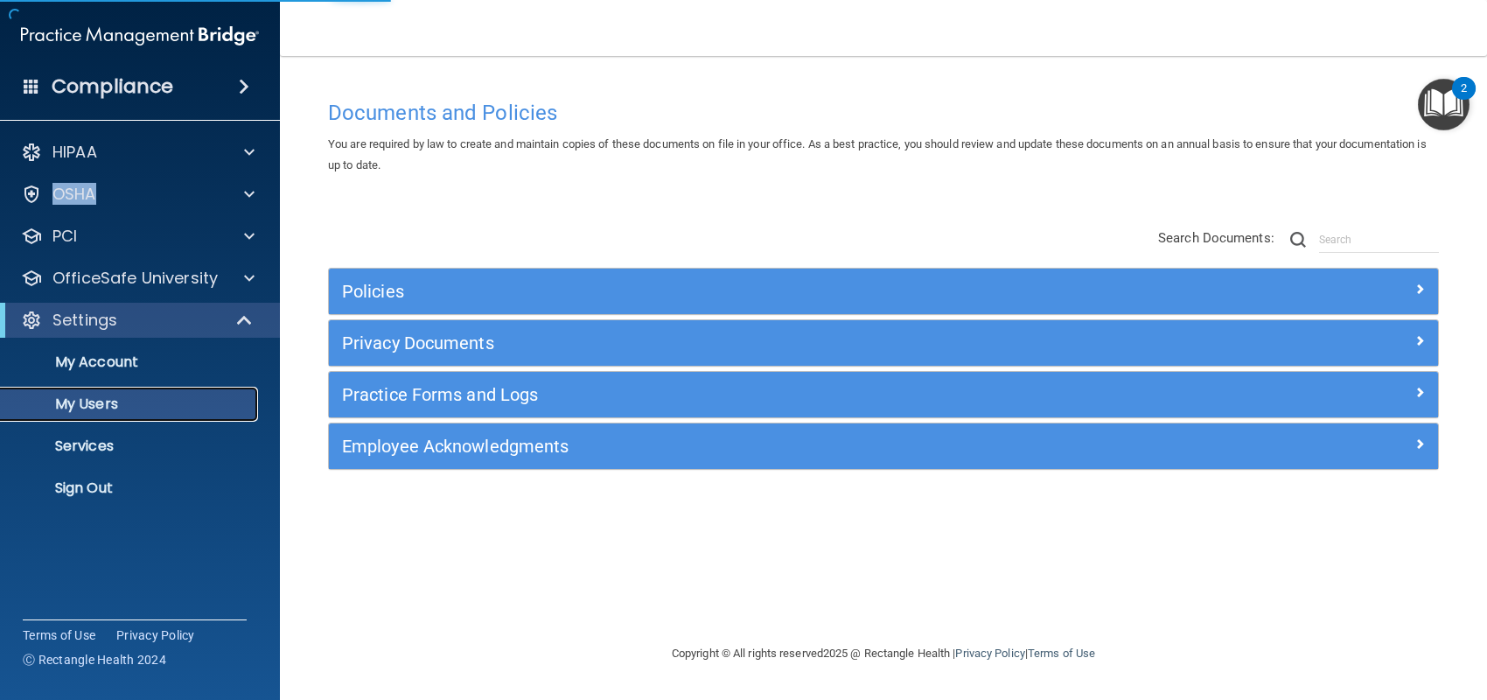
select select "20"
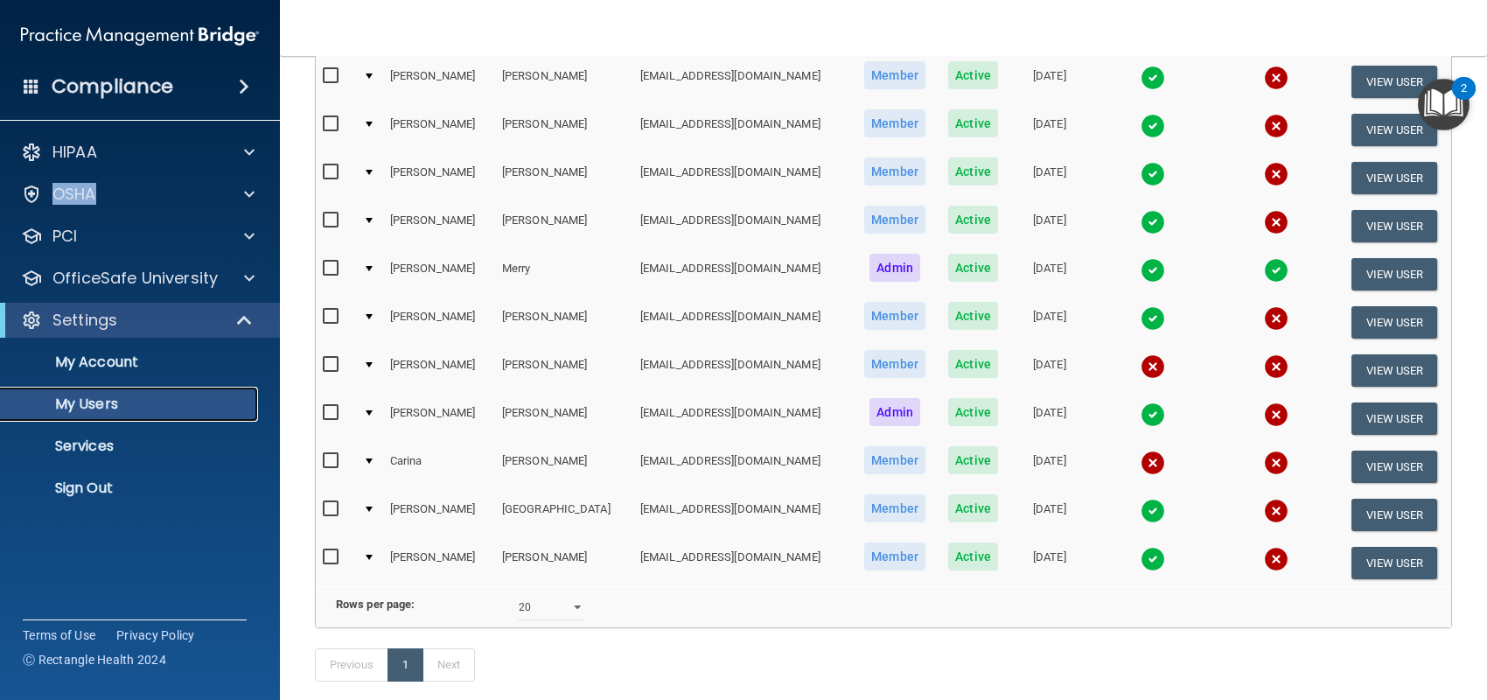
scroll to position [440, 0]
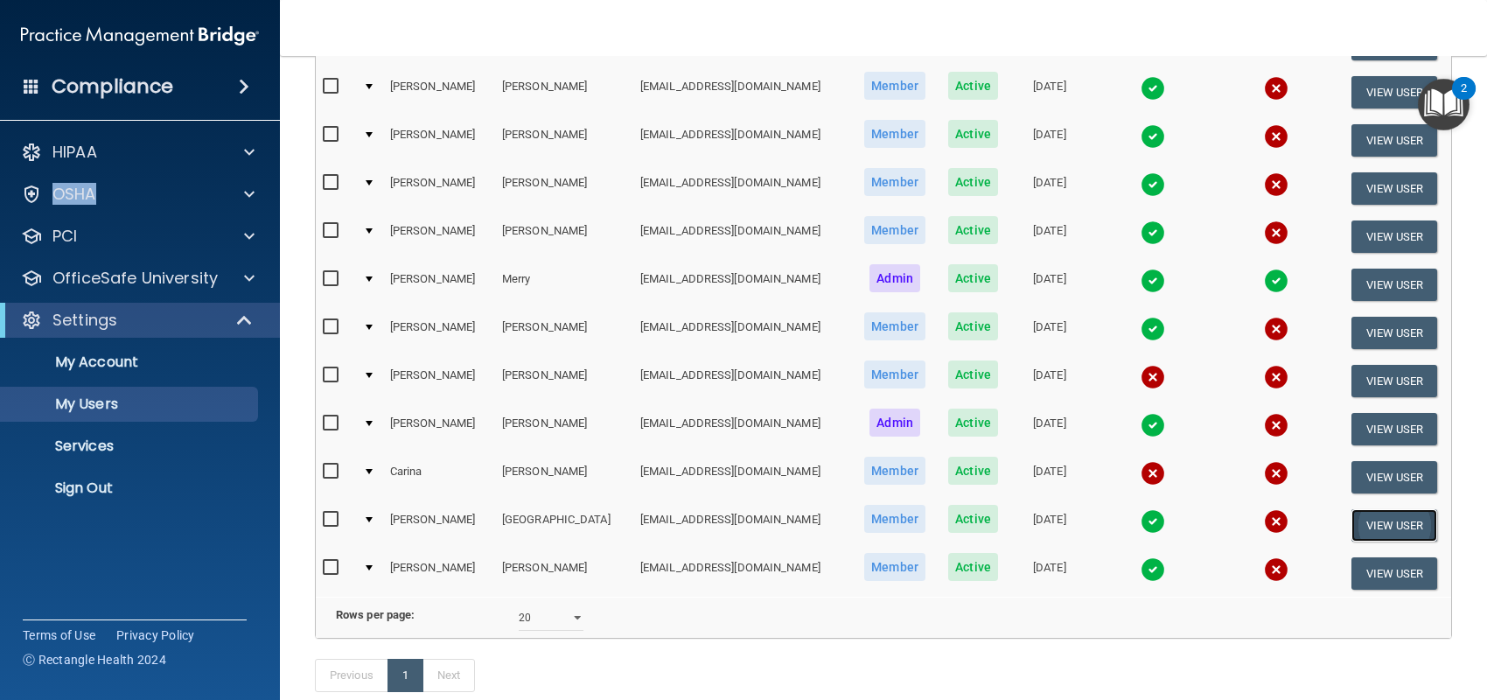
click at [1363, 518] on button "View User" at bounding box center [1394, 525] width 87 height 32
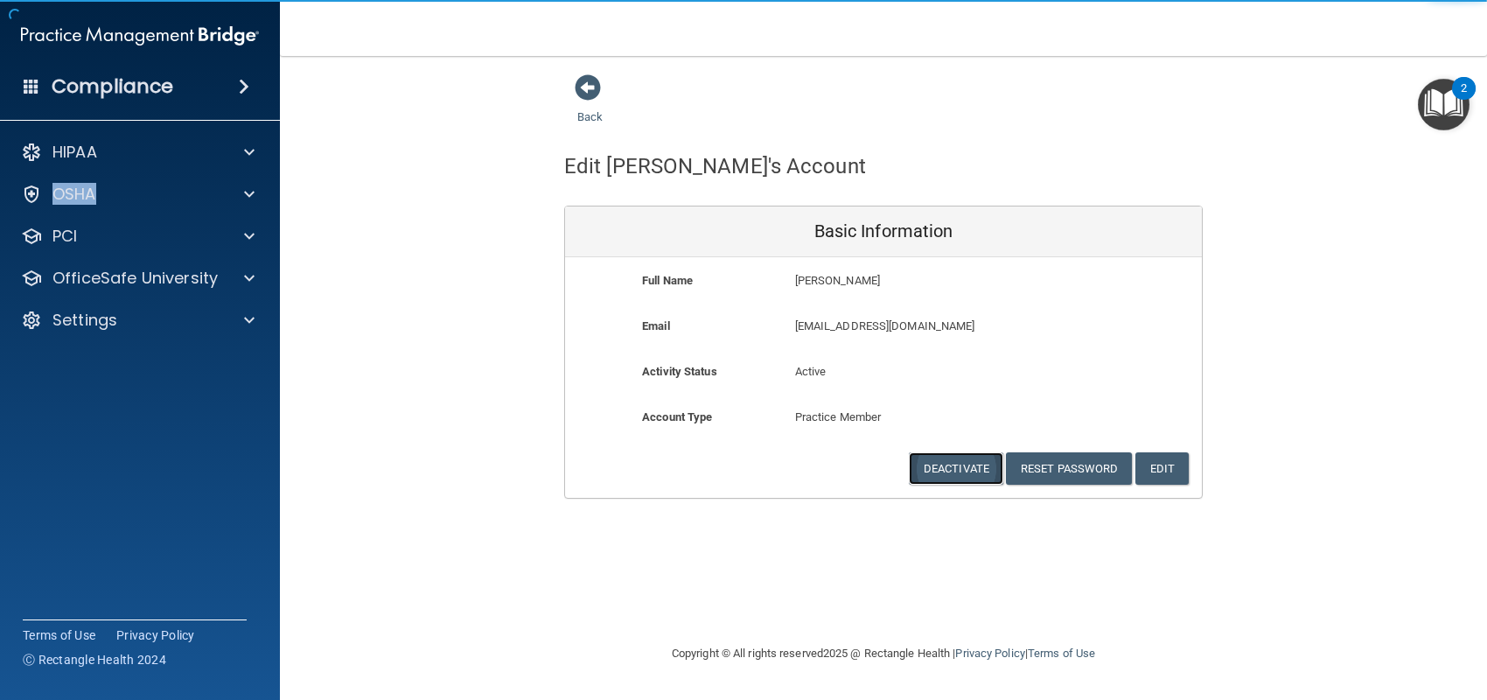
click at [974, 471] on button "Deactivate" at bounding box center [956, 468] width 94 height 32
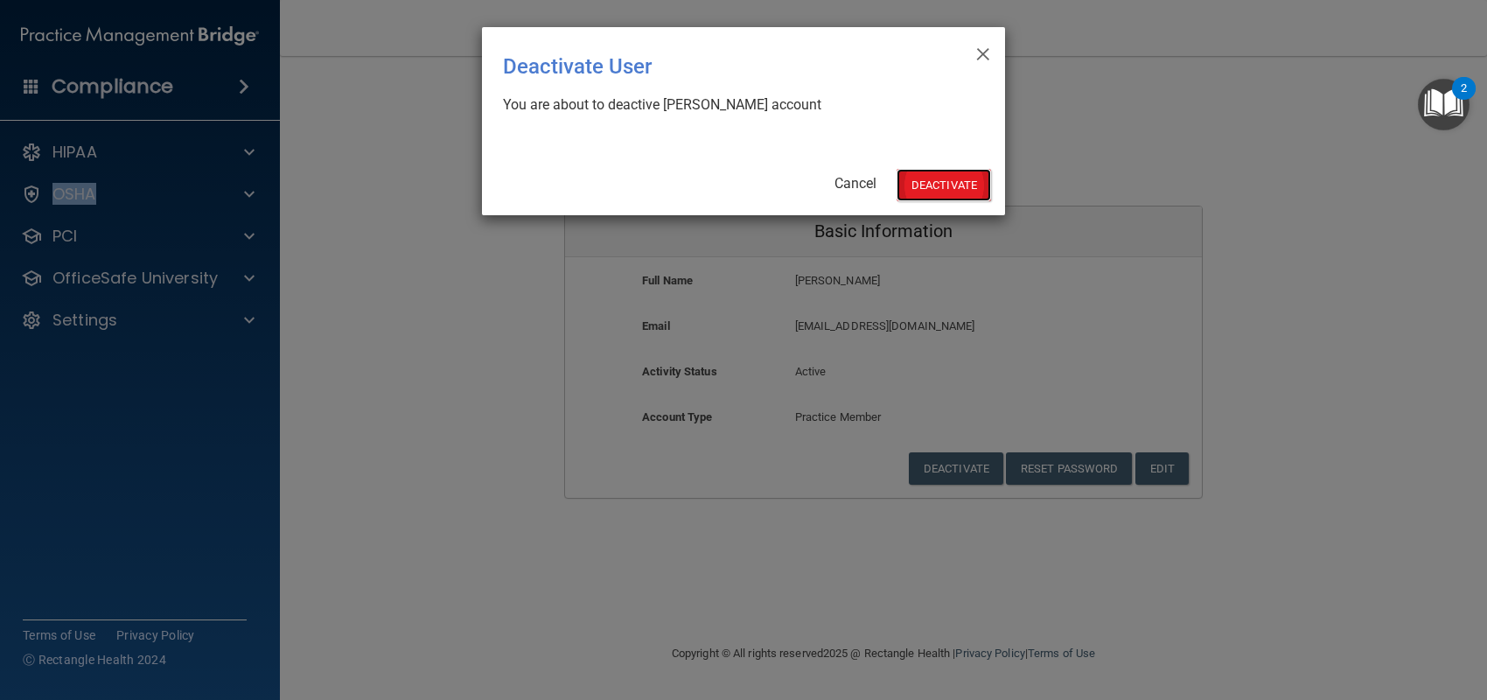
click at [922, 196] on button "Deactivate" at bounding box center [944, 185] width 94 height 32
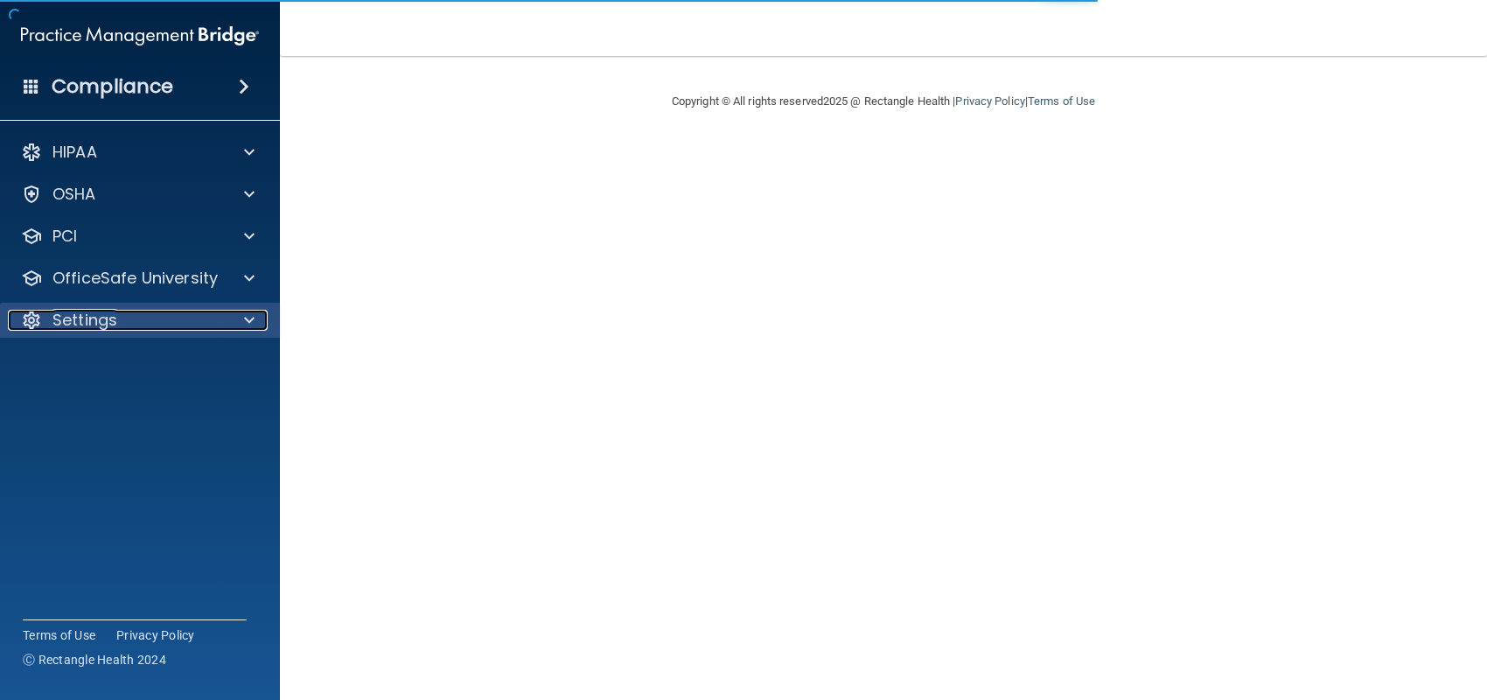
click at [245, 329] on span at bounding box center [249, 320] width 10 height 21
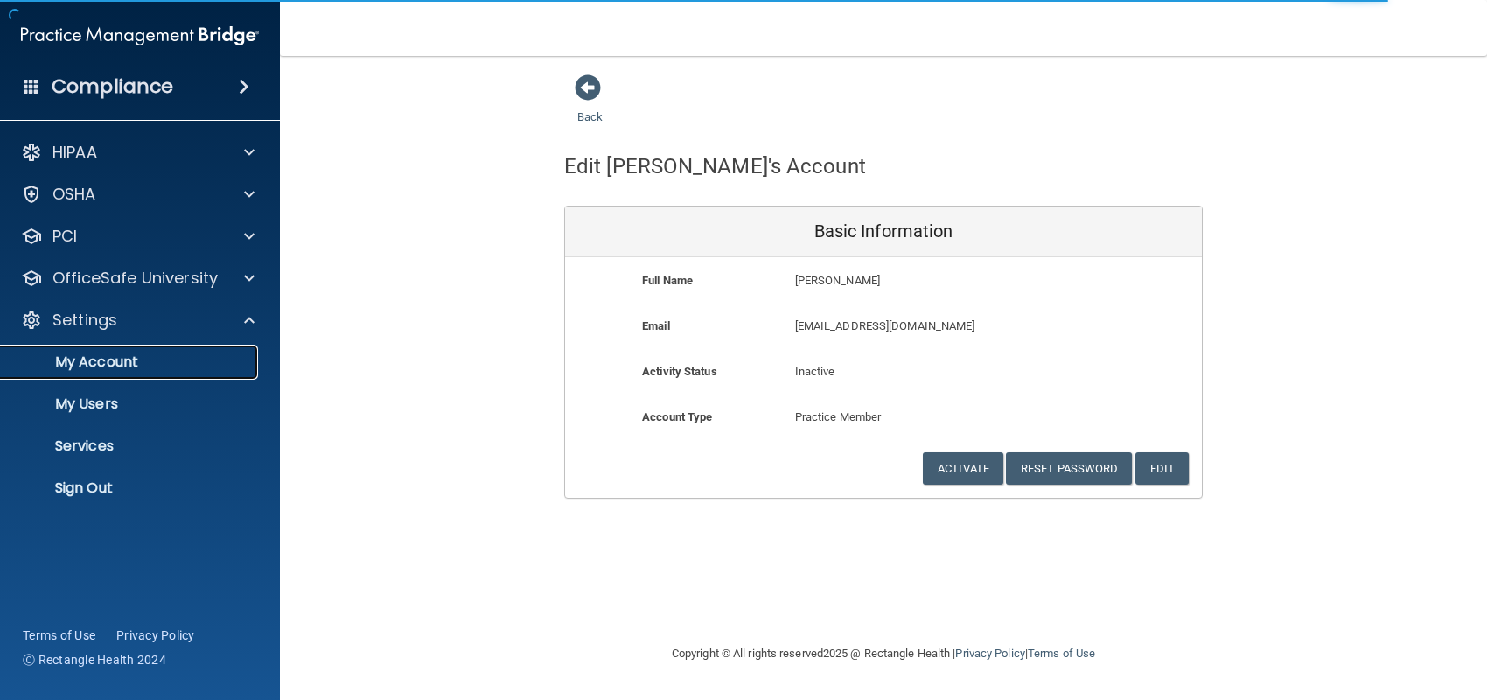
click at [122, 358] on p "My Account" at bounding box center [130, 361] width 239 height 17
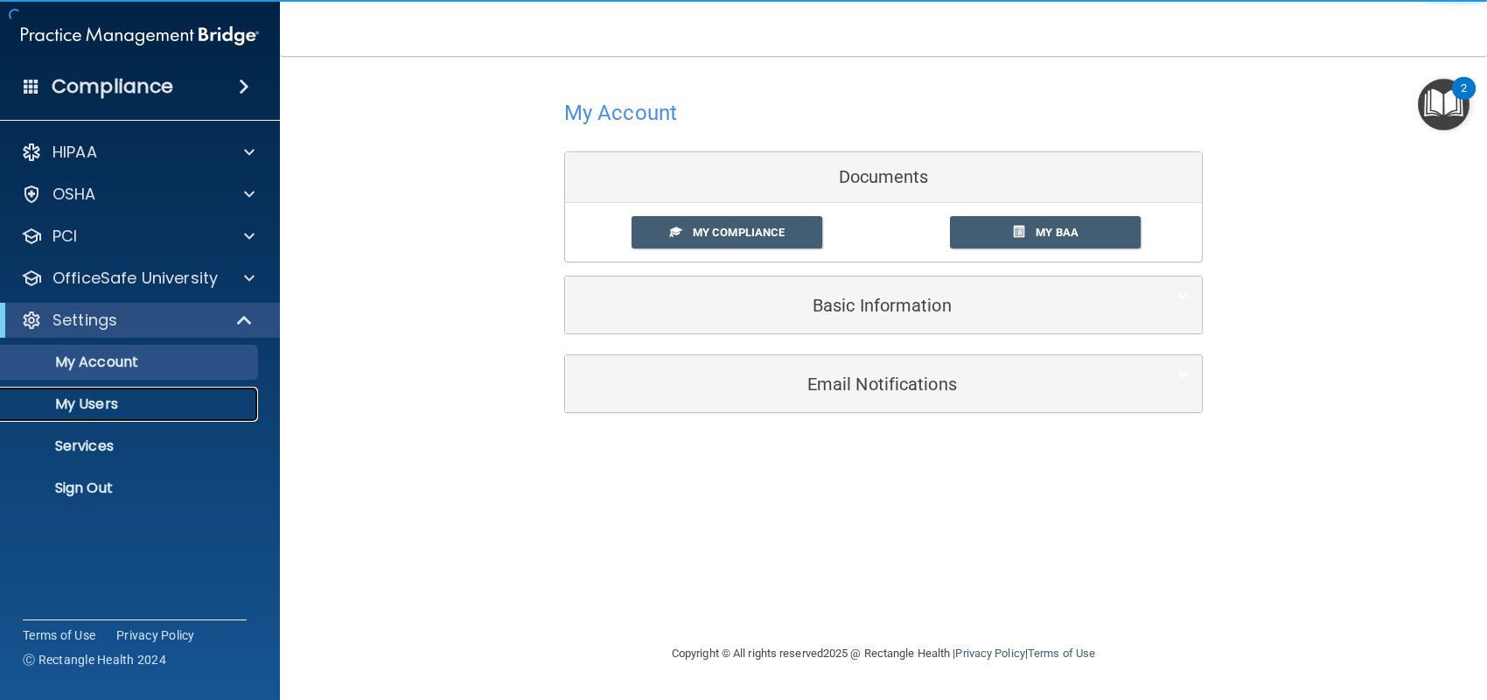
click at [101, 410] on p "My Users" at bounding box center [130, 403] width 239 height 17
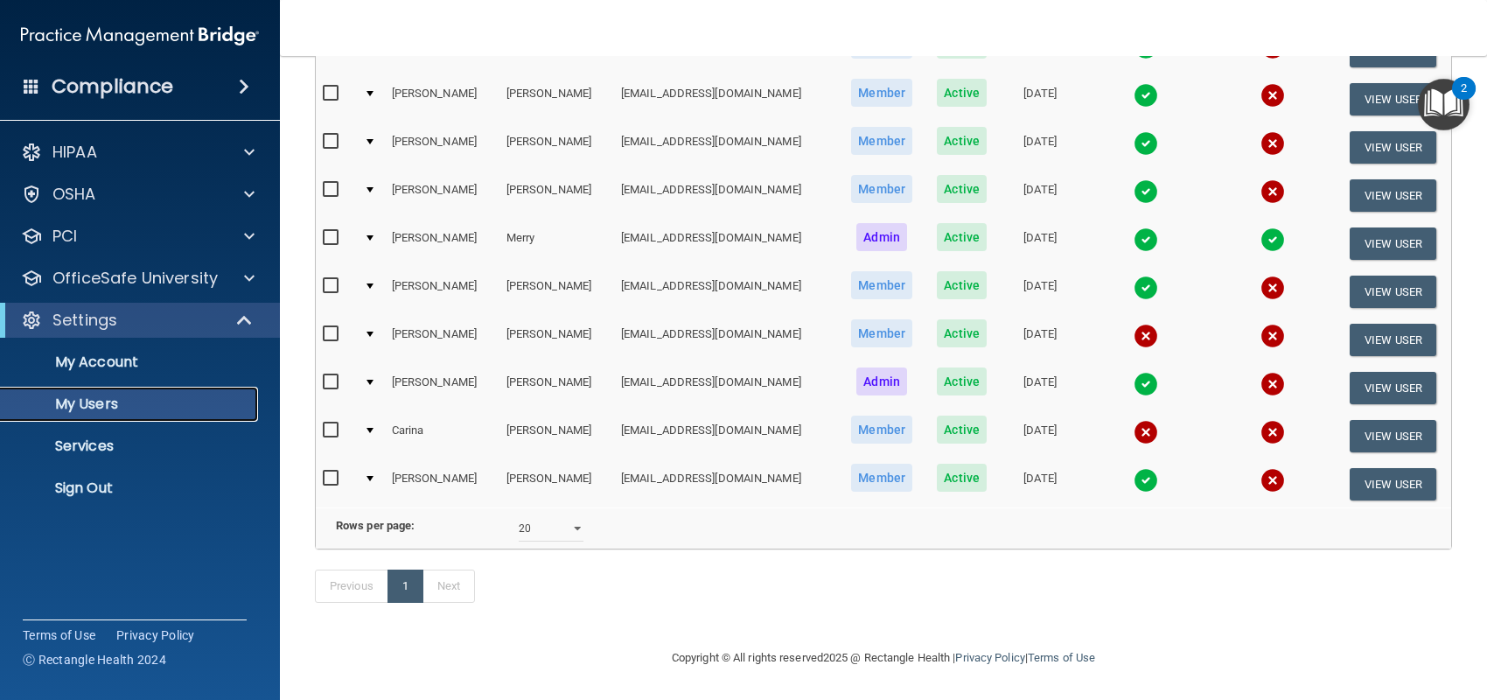
scroll to position [501, 0]
click at [557, 515] on select "10 20 30 40 all" at bounding box center [551, 528] width 65 height 26
select select "15"
click at [519, 515] on select "10 20 30 40 all" at bounding box center [551, 528] width 65 height 26
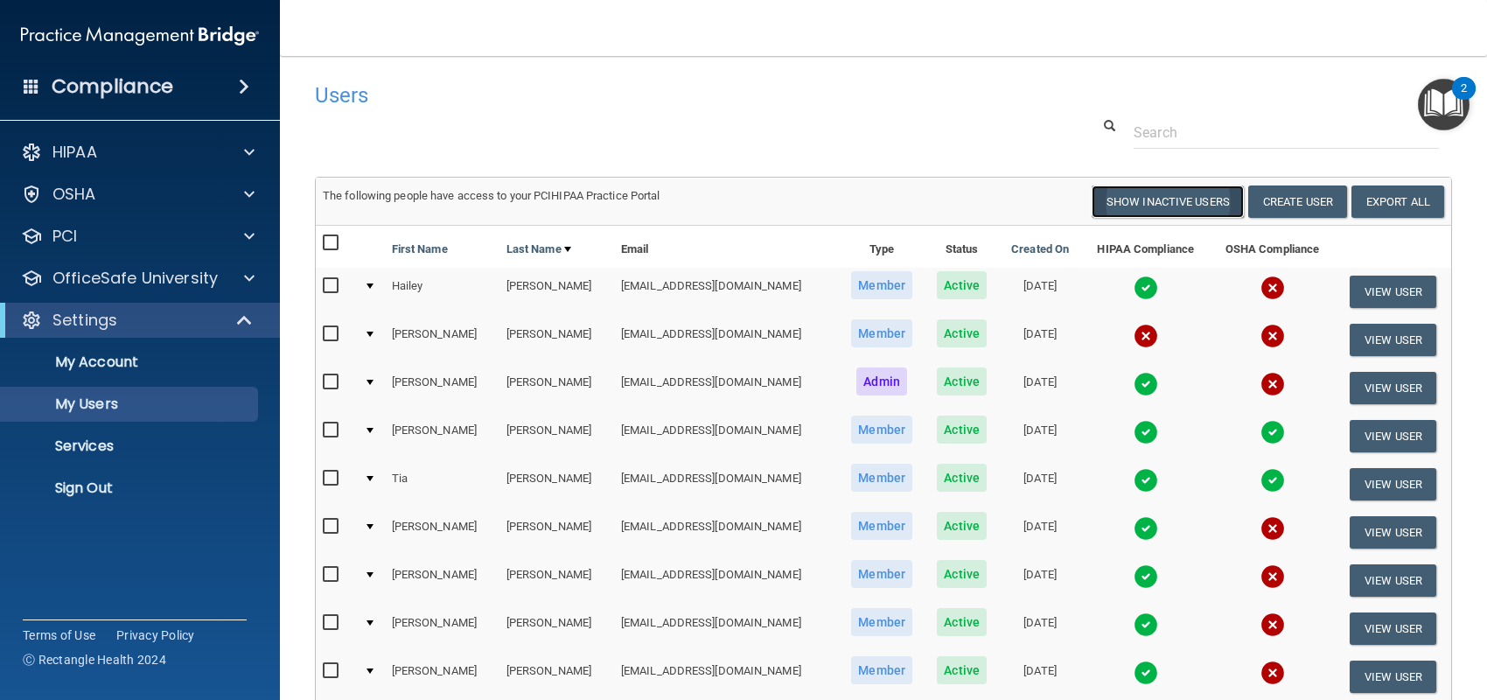
click at [1134, 199] on button "Show Inactive Users" at bounding box center [1168, 201] width 152 height 32
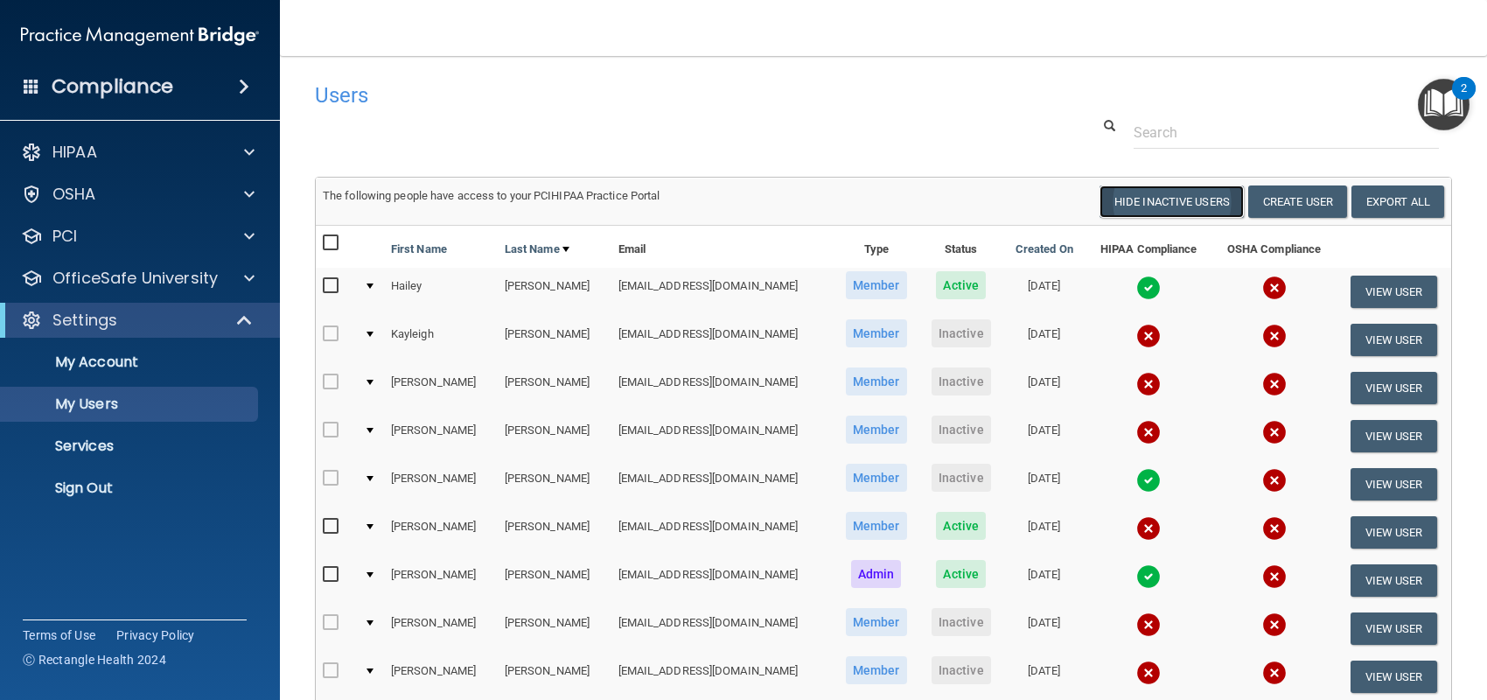
click at [1135, 199] on button "Hide Inactive Users" at bounding box center [1172, 201] width 144 height 32
